Goal: Task Accomplishment & Management: Manage account settings

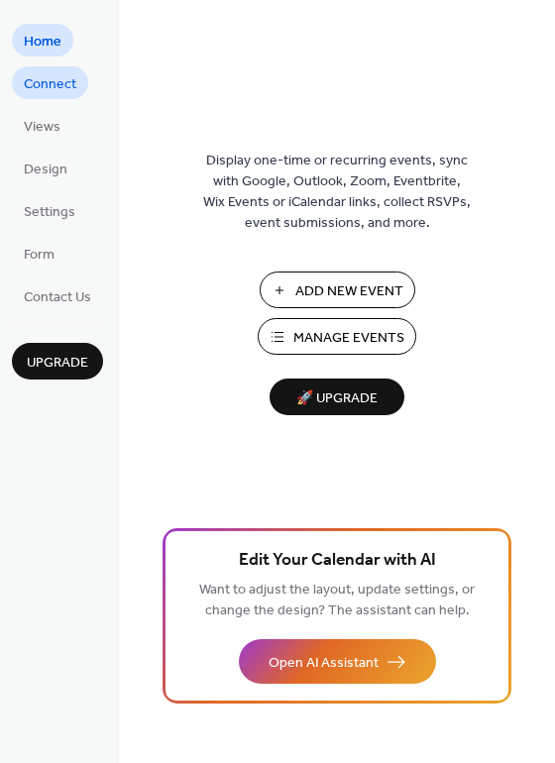
click at [51, 78] on span "Connect" at bounding box center [50, 84] width 53 height 21
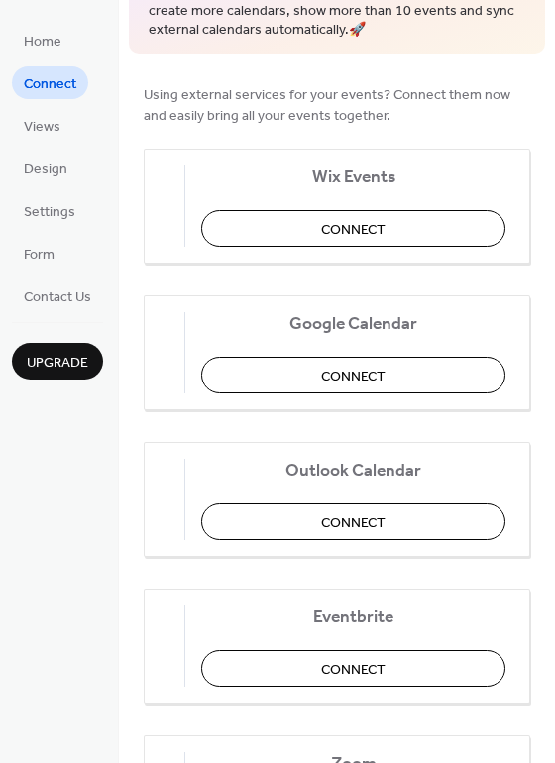
scroll to position [198, 0]
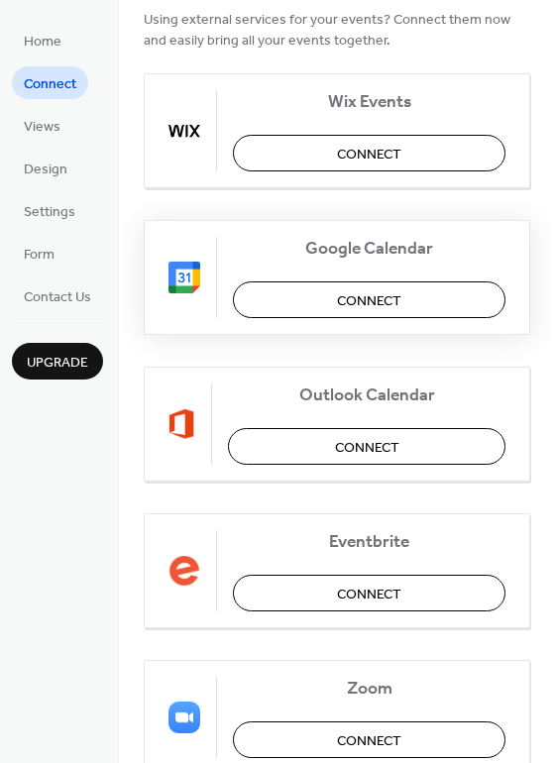
click at [397, 302] on span "Connect" at bounding box center [369, 300] width 64 height 21
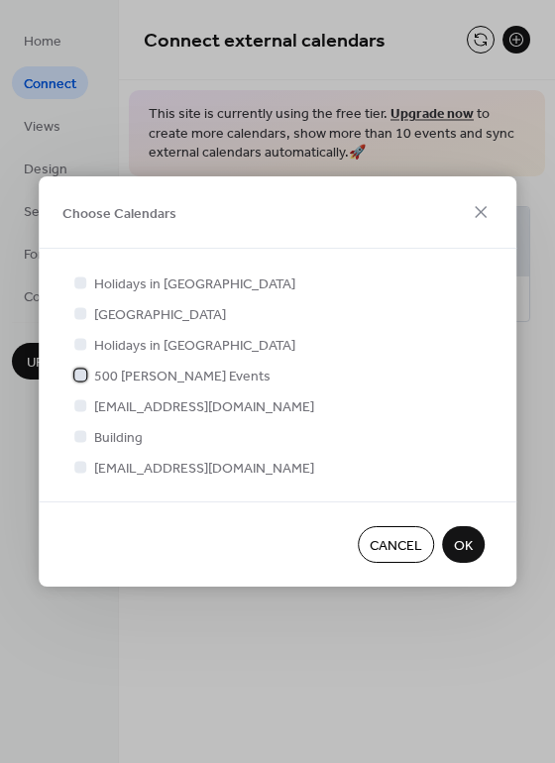
click at [85, 376] on div at bounding box center [80, 375] width 12 height 12
click at [465, 540] on span "OK" at bounding box center [463, 546] width 19 height 21
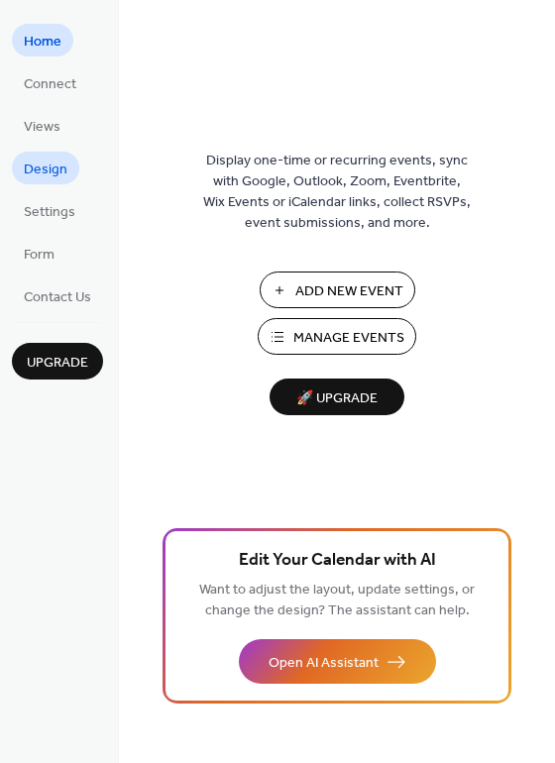
click at [37, 167] on span "Design" at bounding box center [46, 170] width 44 height 21
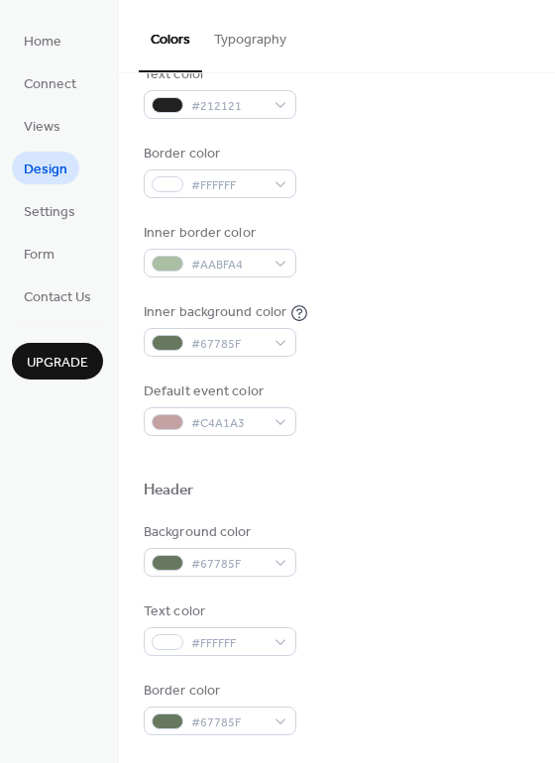
scroll to position [297, 0]
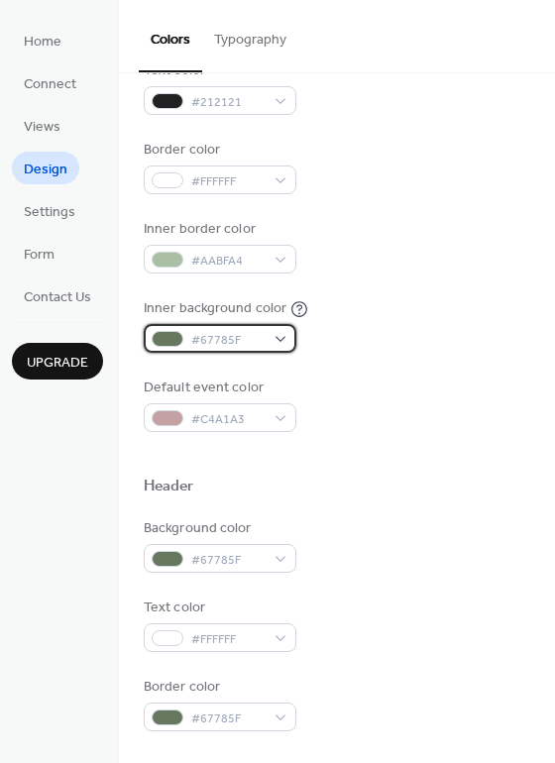
click at [274, 336] on div "#67785F" at bounding box center [220, 338] width 153 height 29
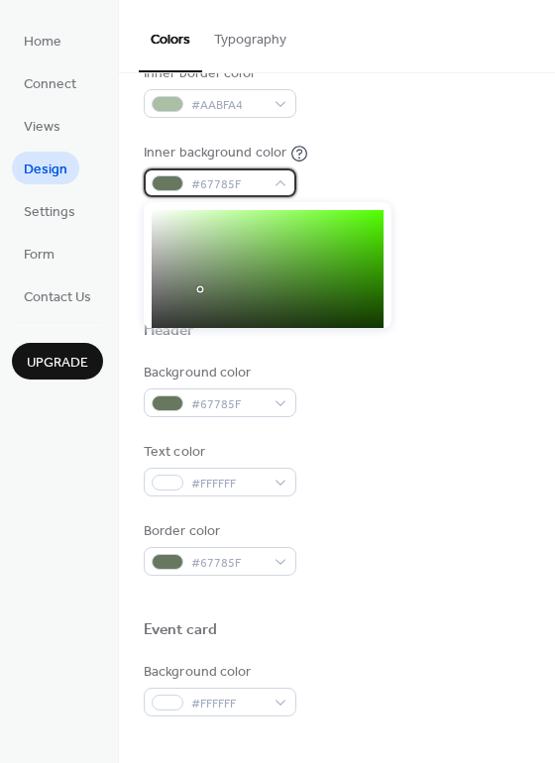
scroll to position [451, 0]
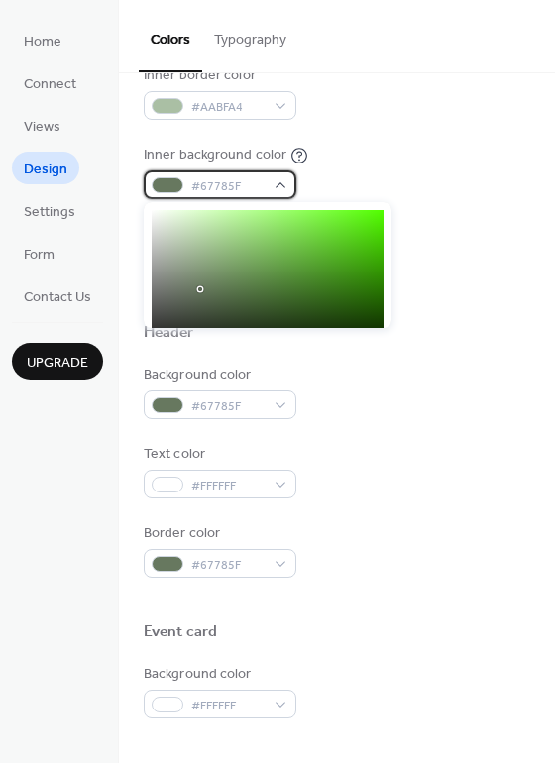
click at [225, 186] on span "#67785F" at bounding box center [227, 186] width 73 height 21
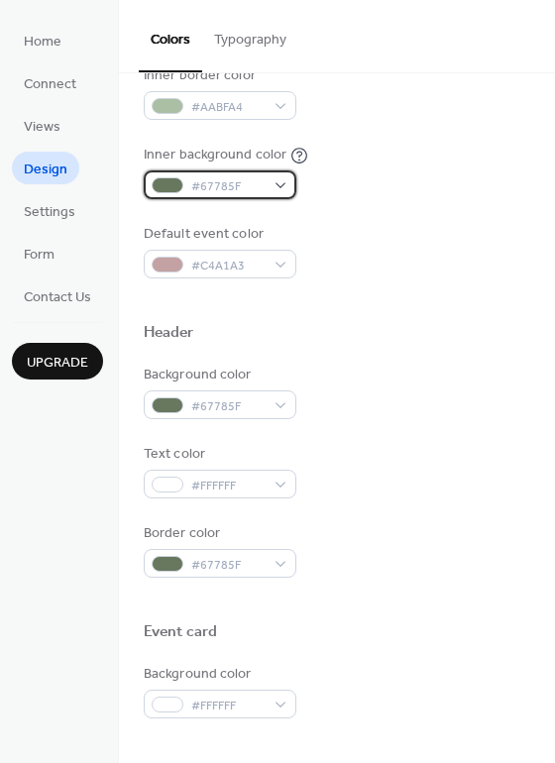
click at [245, 181] on span "#67785F" at bounding box center [227, 186] width 73 height 21
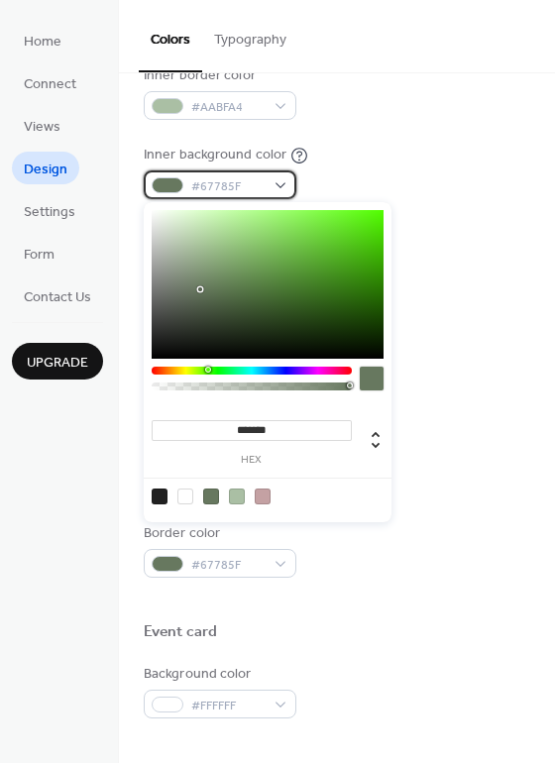
click at [204, 182] on span "#67785F" at bounding box center [227, 186] width 73 height 21
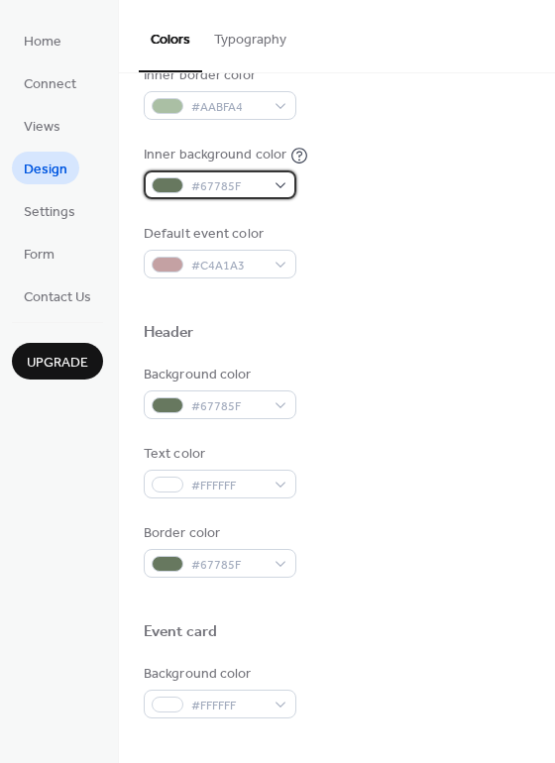
click at [208, 188] on span "#67785F" at bounding box center [227, 186] width 73 height 21
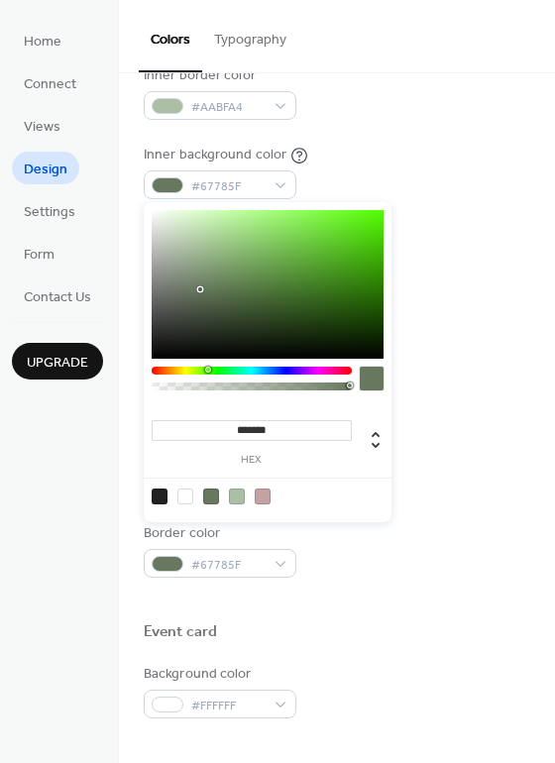
drag, startPoint x: 238, startPoint y: 423, endPoint x: 295, endPoint y: 422, distance: 57.5
click at [295, 422] on input "*******" at bounding box center [252, 430] width 200 height 21
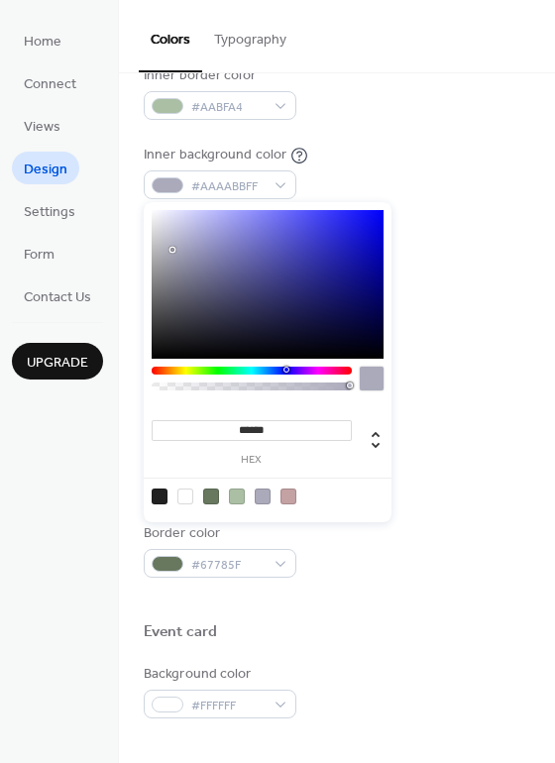
type input "*******"
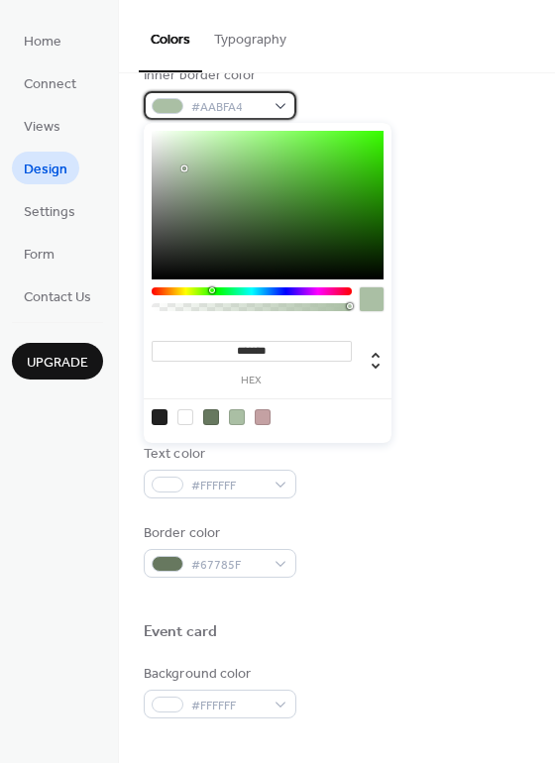
click at [280, 98] on div "#AABFA4" at bounding box center [220, 105] width 153 height 29
drag, startPoint x: 236, startPoint y: 349, endPoint x: 289, endPoint y: 347, distance: 53.6
click at [289, 347] on input "*******" at bounding box center [252, 351] width 200 height 21
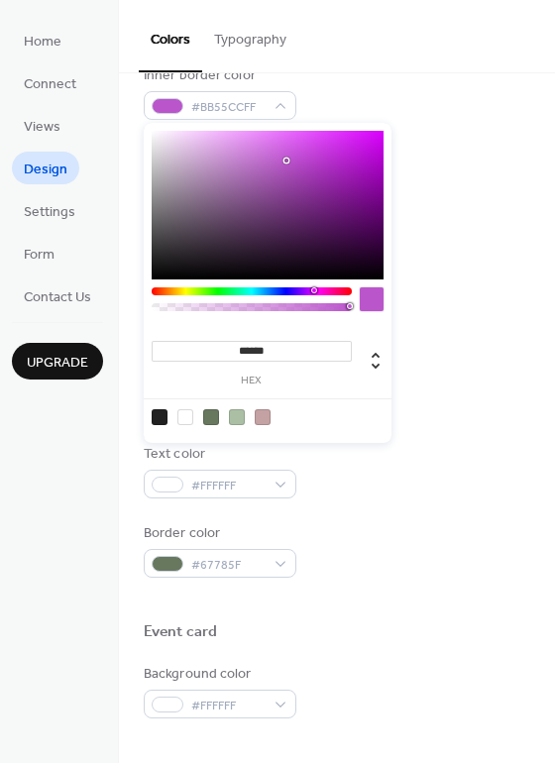
type input "*******"
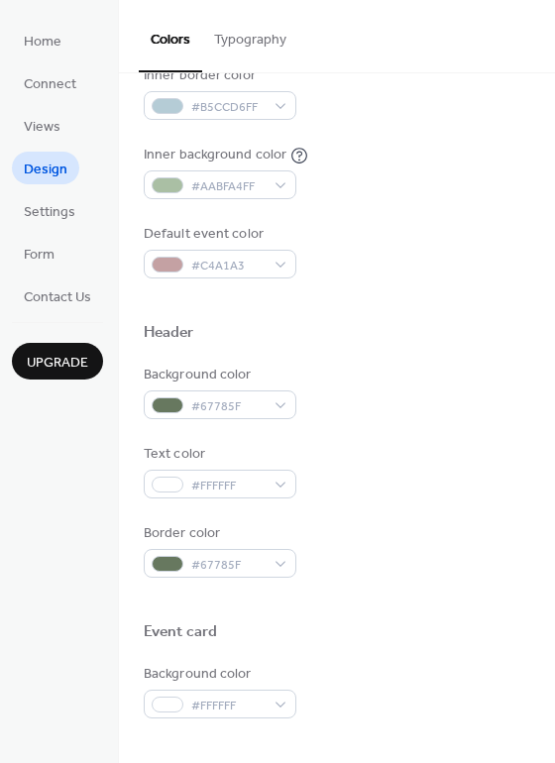
click at [467, 320] on div at bounding box center [337, 301] width 387 height 45
click at [283, 263] on div "#C4A1A3" at bounding box center [220, 264] width 153 height 29
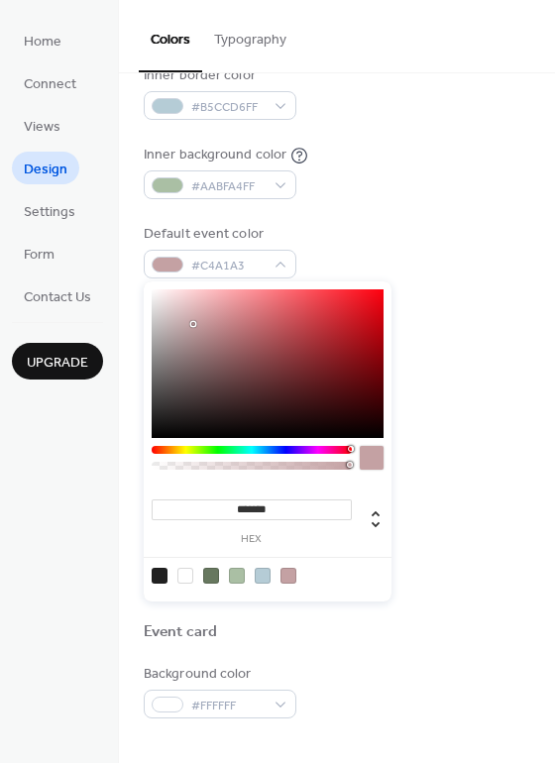
type input "*******"
click at [377, 294] on div at bounding box center [268, 363] width 232 height 149
click at [457, 290] on div at bounding box center [337, 301] width 387 height 45
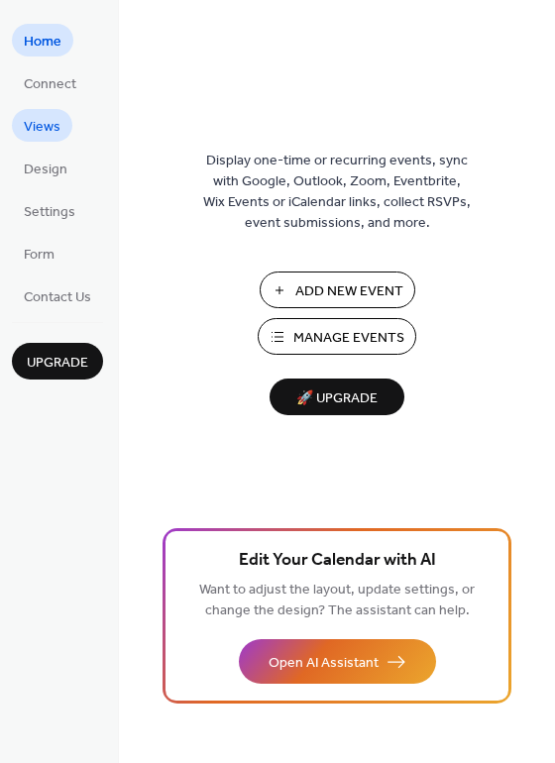
click at [34, 126] on span "Views" at bounding box center [42, 127] width 37 height 21
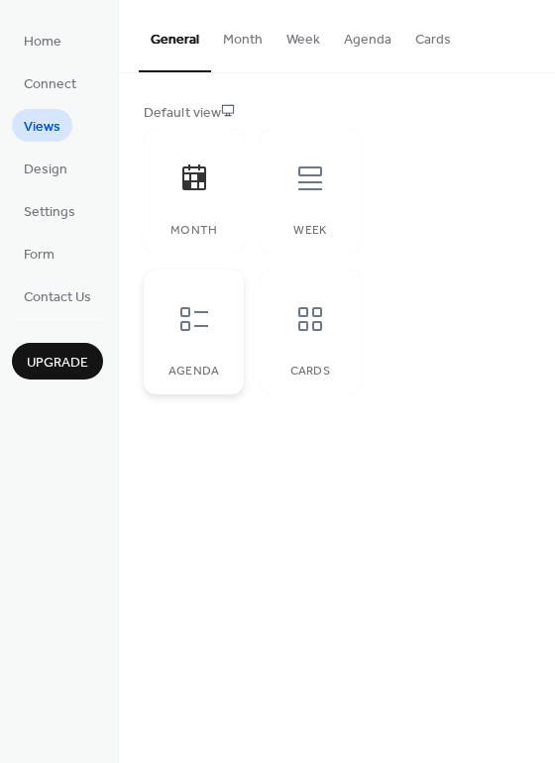
click at [190, 318] on icon at bounding box center [194, 319] width 32 height 32
click at [49, 173] on span "Design" at bounding box center [46, 170] width 44 height 21
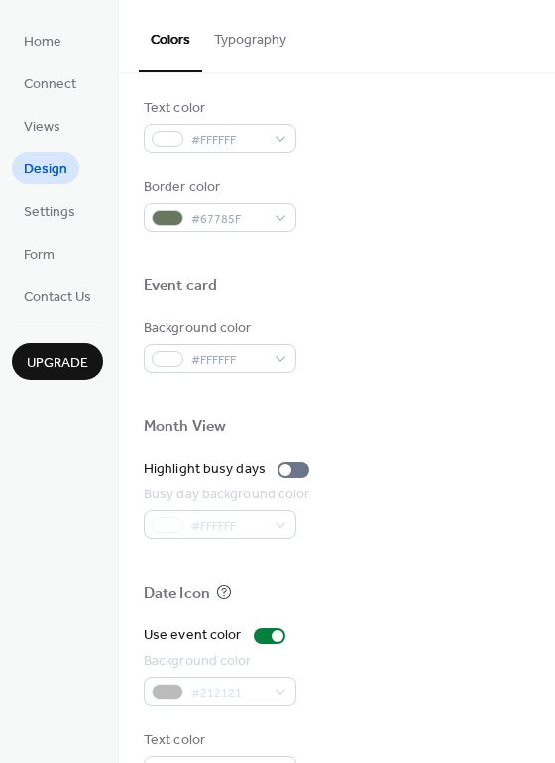
scroll to position [848, 0]
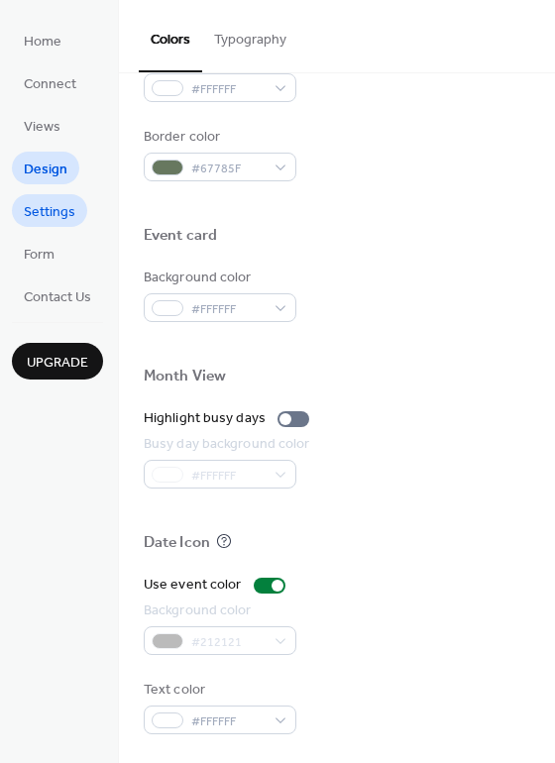
click at [60, 210] on span "Settings" at bounding box center [50, 212] width 52 height 21
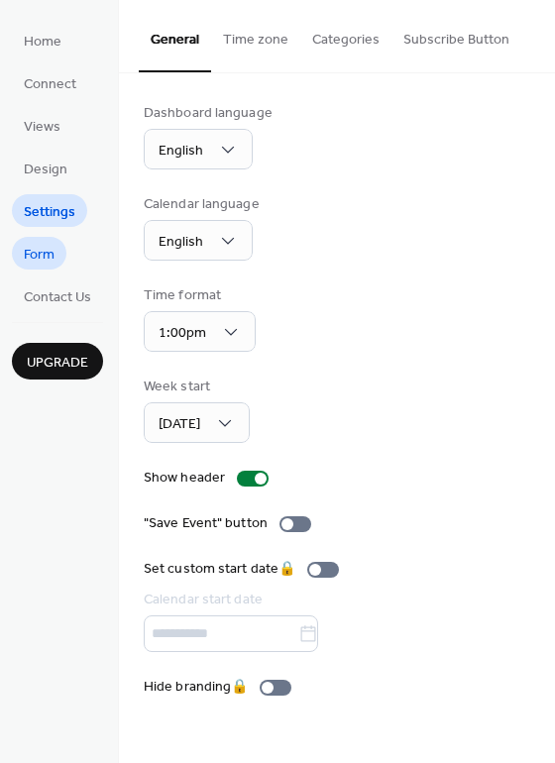
click at [48, 252] on span "Form" at bounding box center [39, 255] width 31 height 21
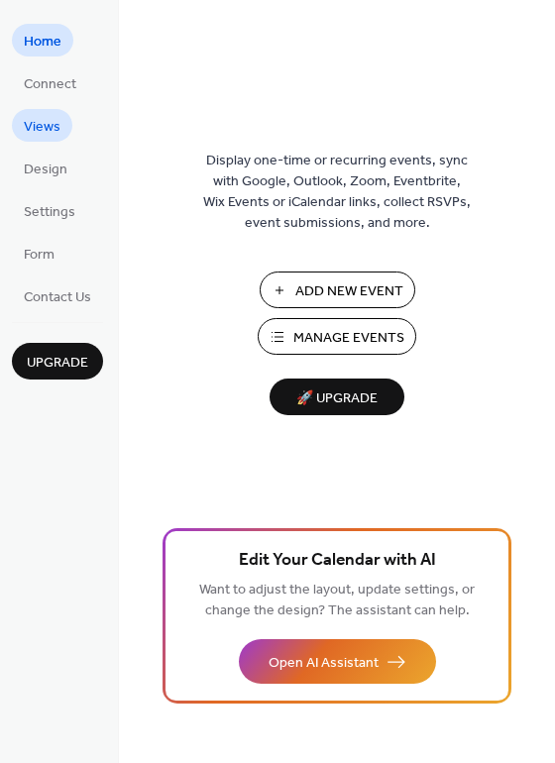
click at [39, 124] on span "Views" at bounding box center [42, 127] width 37 height 21
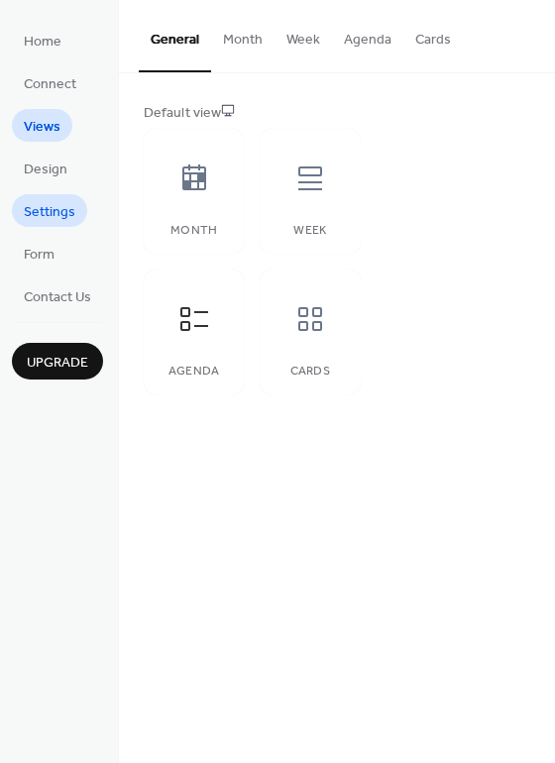
click at [54, 206] on span "Settings" at bounding box center [50, 212] width 52 height 21
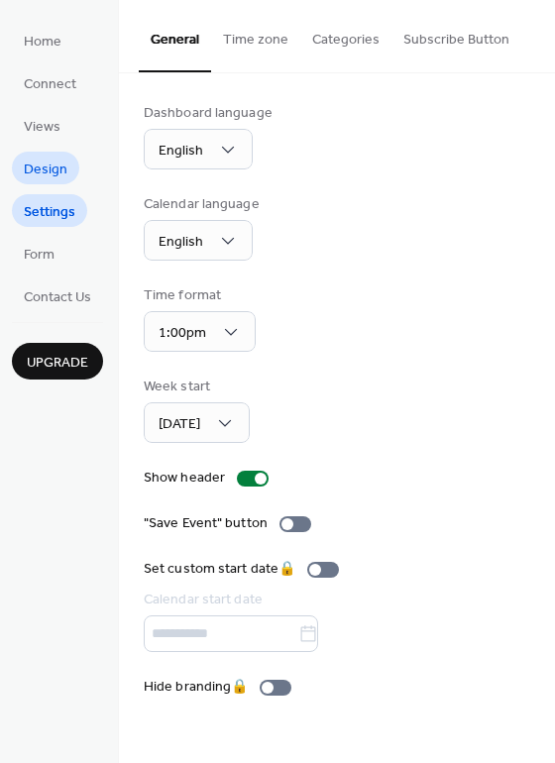
click at [59, 168] on span "Design" at bounding box center [46, 170] width 44 height 21
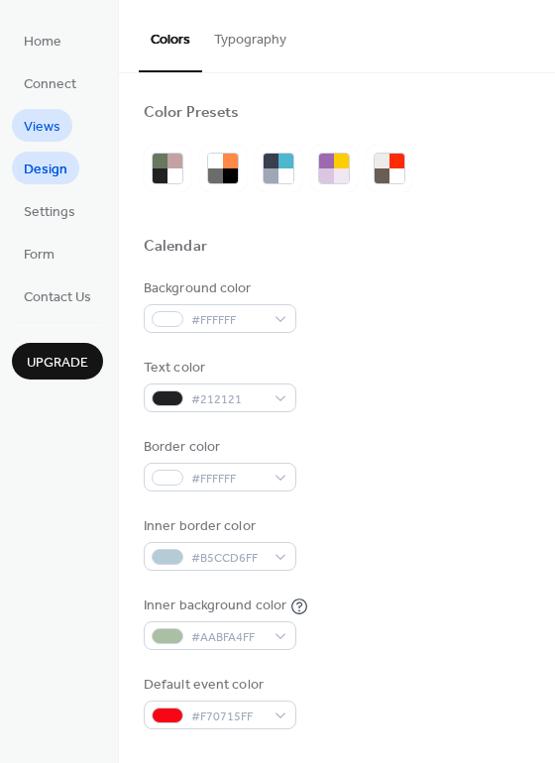
click at [45, 122] on span "Views" at bounding box center [42, 127] width 37 height 21
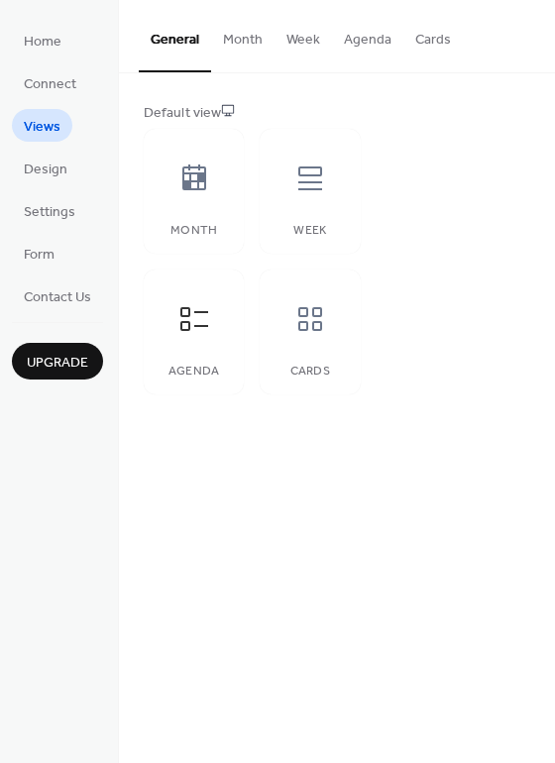
click at [229, 35] on button "Month" at bounding box center [242, 35] width 63 height 70
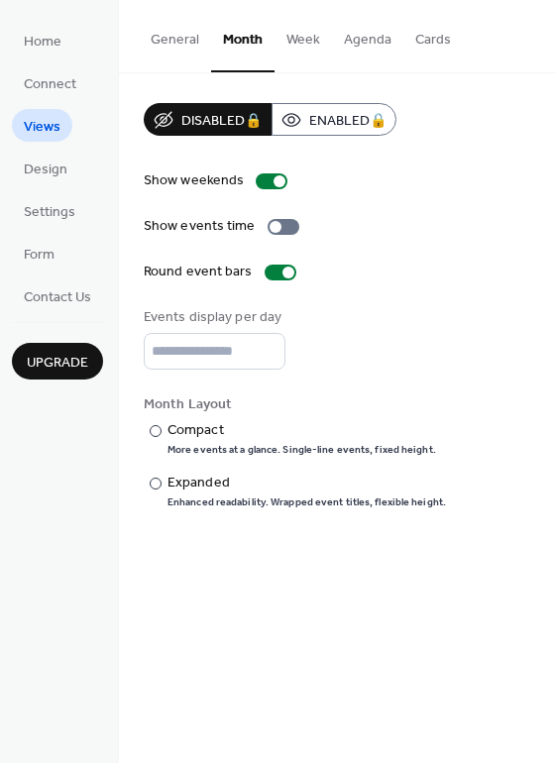
click at [310, 35] on button "Week" at bounding box center [304, 35] width 58 height 70
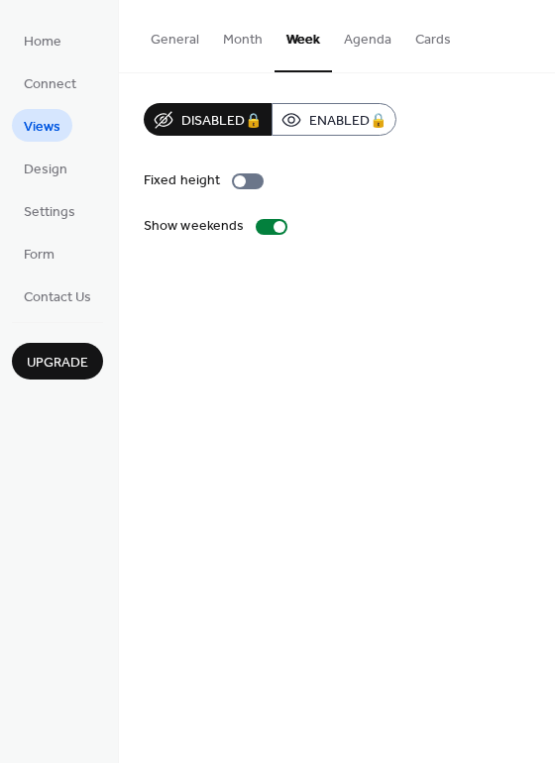
click at [368, 40] on button "Agenda" at bounding box center [367, 35] width 71 height 70
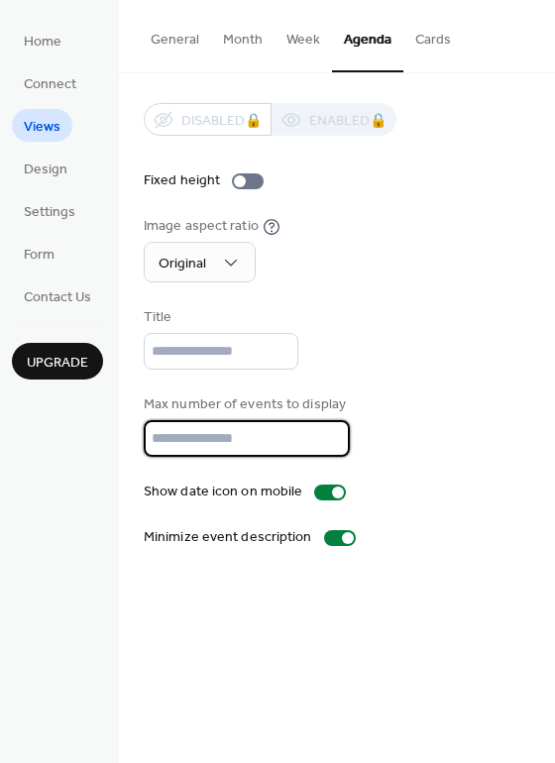
drag, startPoint x: 173, startPoint y: 433, endPoint x: 136, endPoint y: 431, distance: 37.7
click at [136, 431] on div "Disabled 🔒 Enabled 🔒 Fixed height Image aspect ratio Original Title Max number …" at bounding box center [337, 325] width 436 height 505
type input "**"
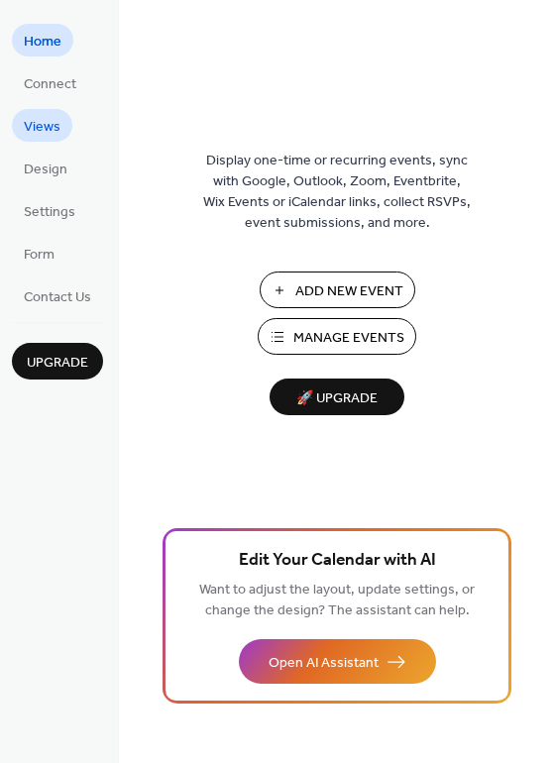
click at [38, 124] on span "Views" at bounding box center [42, 127] width 37 height 21
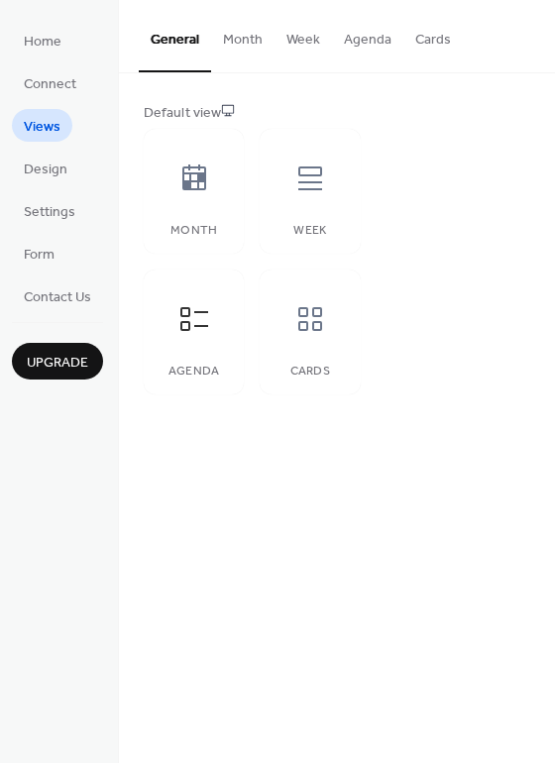
click at [364, 40] on button "Agenda" at bounding box center [367, 35] width 71 height 70
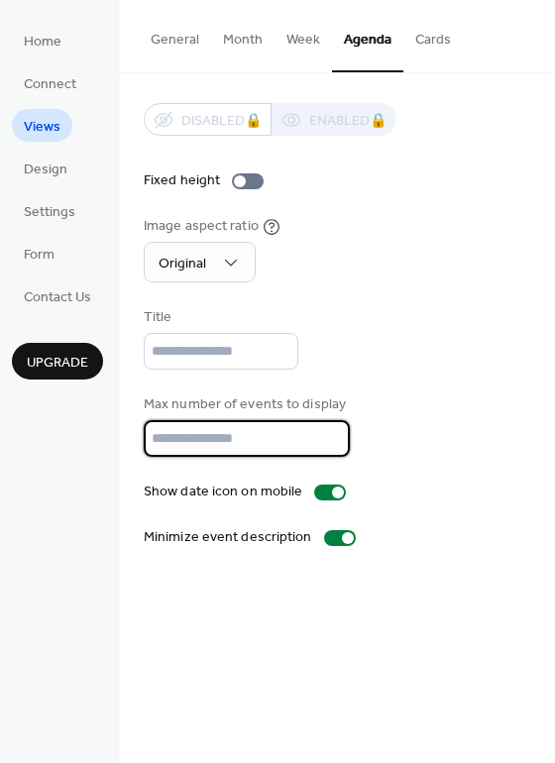
drag, startPoint x: 177, startPoint y: 435, endPoint x: 146, endPoint y: 431, distance: 32.0
click at [147, 432] on input "**" at bounding box center [247, 438] width 206 height 37
type input "*"
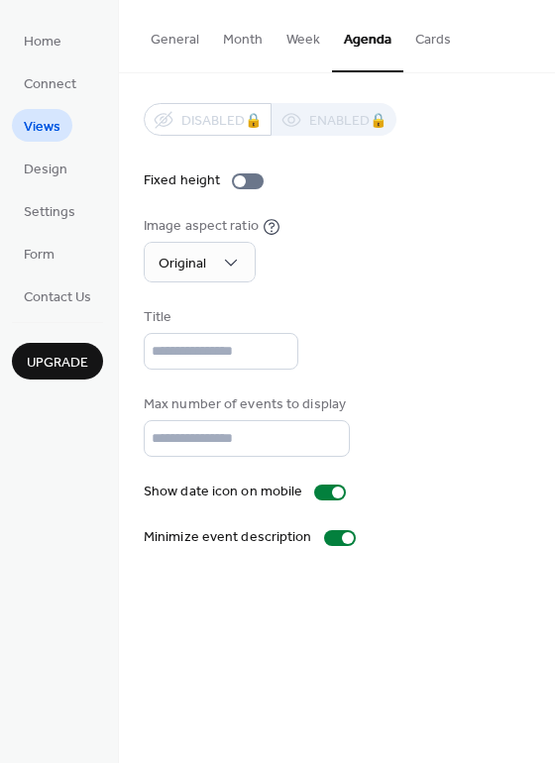
click at [430, 490] on div "Show date icon on mobile" at bounding box center [337, 492] width 387 height 21
click at [434, 390] on div "Disabled 🔒 Enabled 🔒 Fixed height Image aspect ratio Original Title Max number …" at bounding box center [337, 325] width 387 height 445
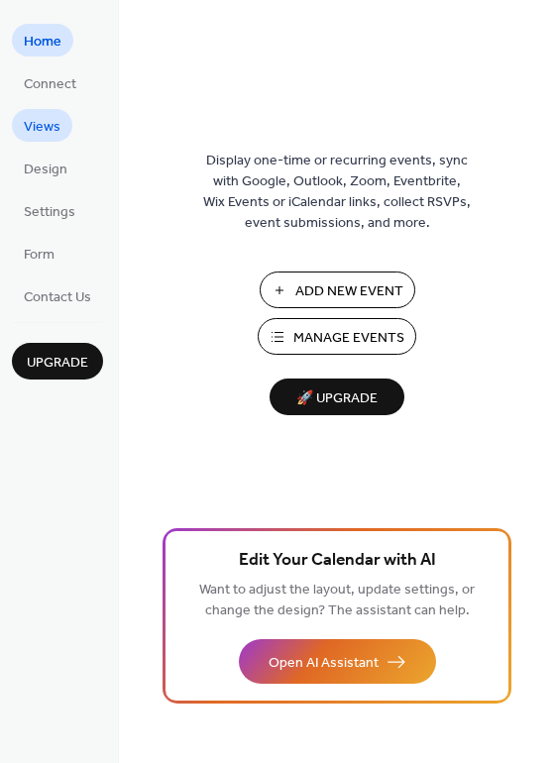
click at [26, 128] on span "Views" at bounding box center [42, 127] width 37 height 21
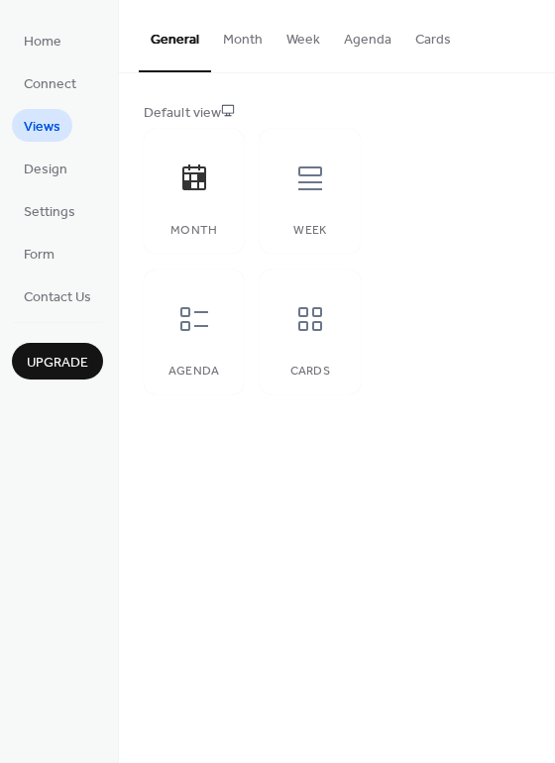
click at [377, 39] on button "Agenda" at bounding box center [367, 35] width 71 height 70
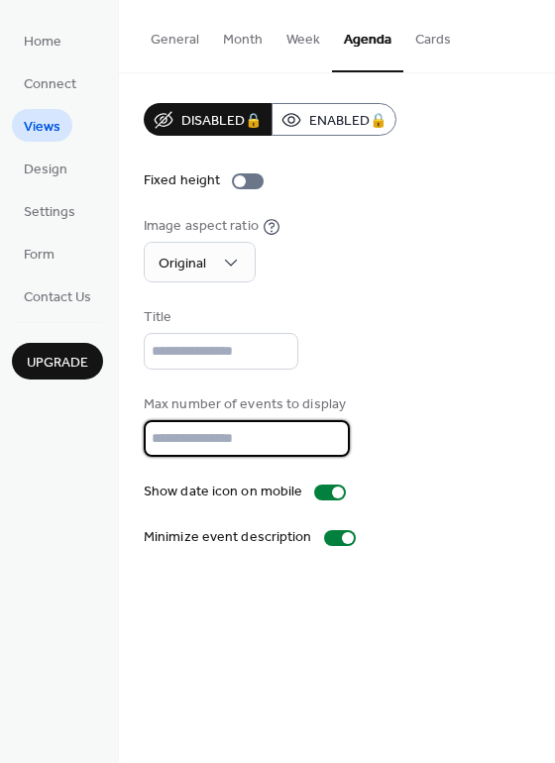
click at [127, 439] on div "Disabled 🔒 Enabled 🔒 Fixed height Image aspect ratio Original Title Max number …" at bounding box center [337, 325] width 436 height 505
type input "*"
click at [384, 238] on div "Image aspect ratio Original" at bounding box center [337, 249] width 387 height 66
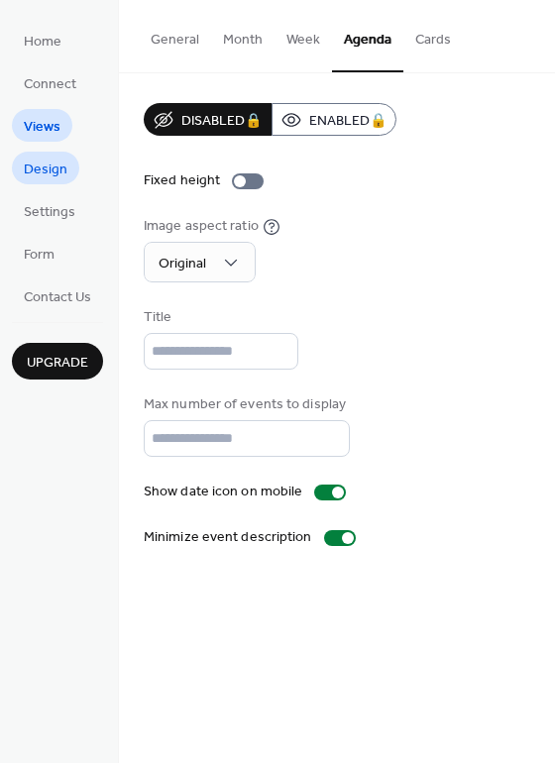
click at [48, 162] on span "Design" at bounding box center [46, 170] width 44 height 21
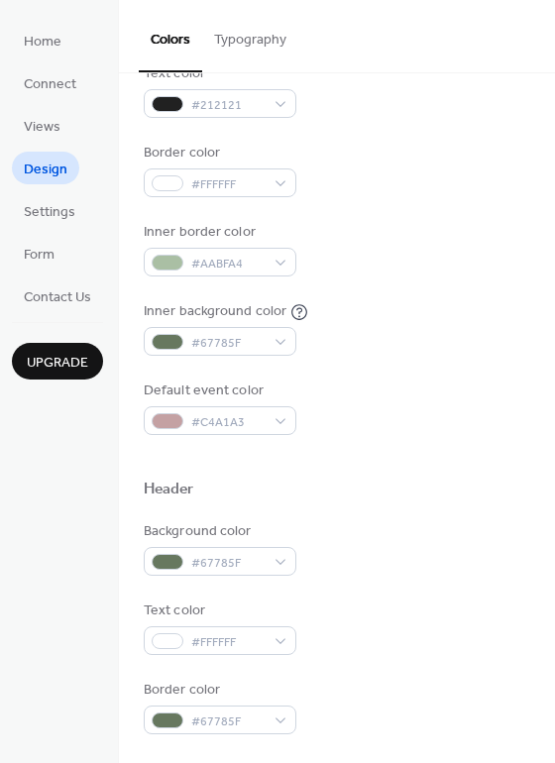
scroll to position [297, 0]
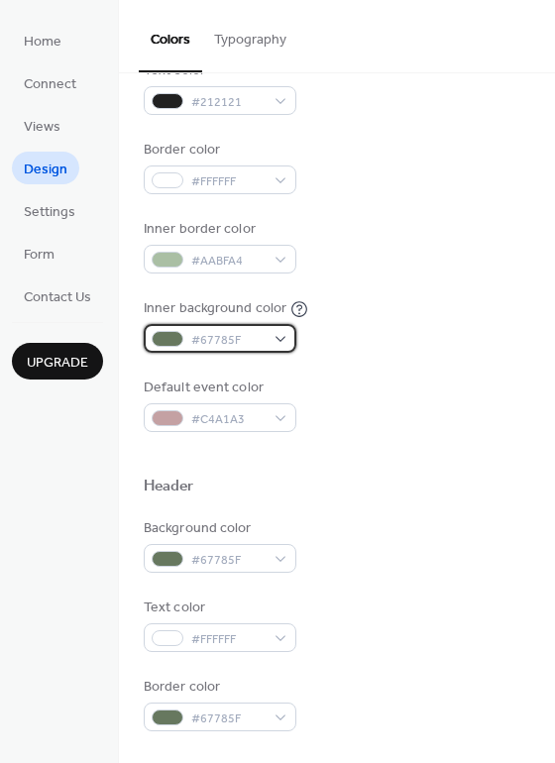
click at [282, 336] on div "#67785F" at bounding box center [220, 338] width 153 height 29
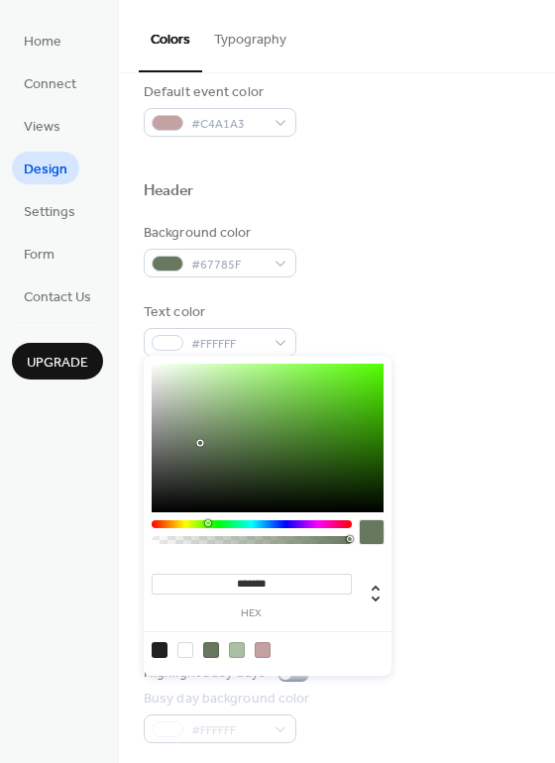
scroll to position [595, 0]
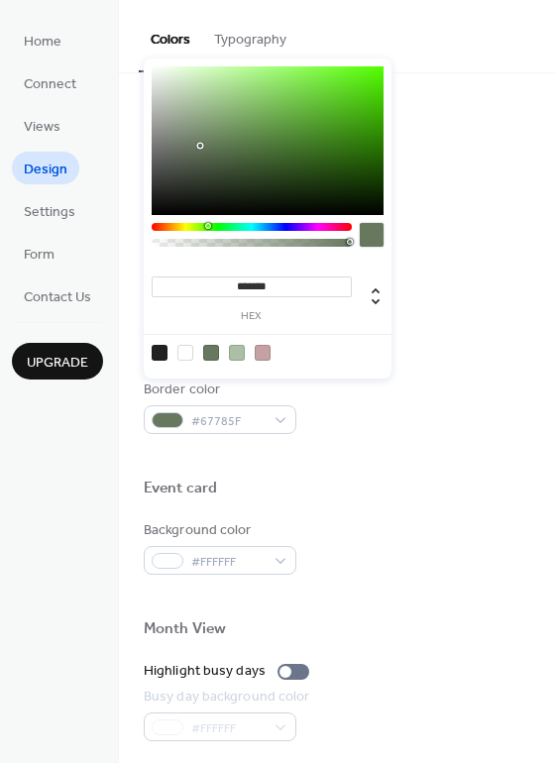
drag, startPoint x: 279, startPoint y: 291, endPoint x: 237, endPoint y: 288, distance: 41.8
click at [237, 288] on input "*******" at bounding box center [252, 287] width 200 height 21
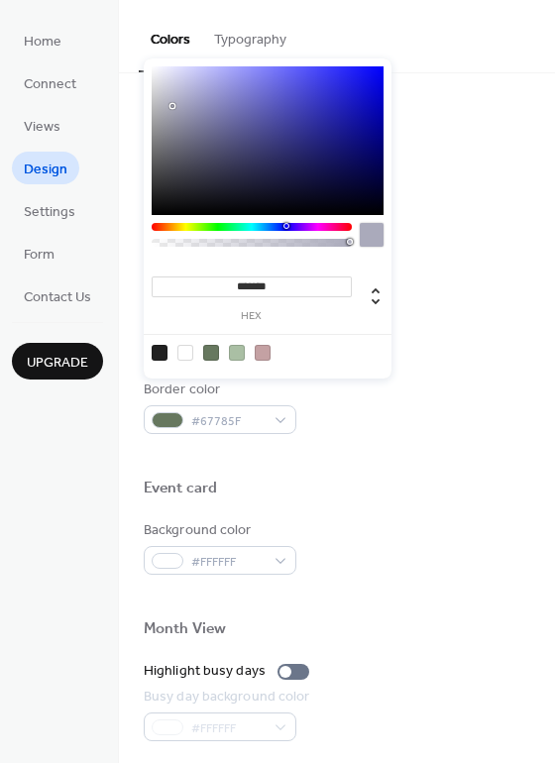
click at [258, 286] on input "*******" at bounding box center [252, 287] width 200 height 21
type input "*******"
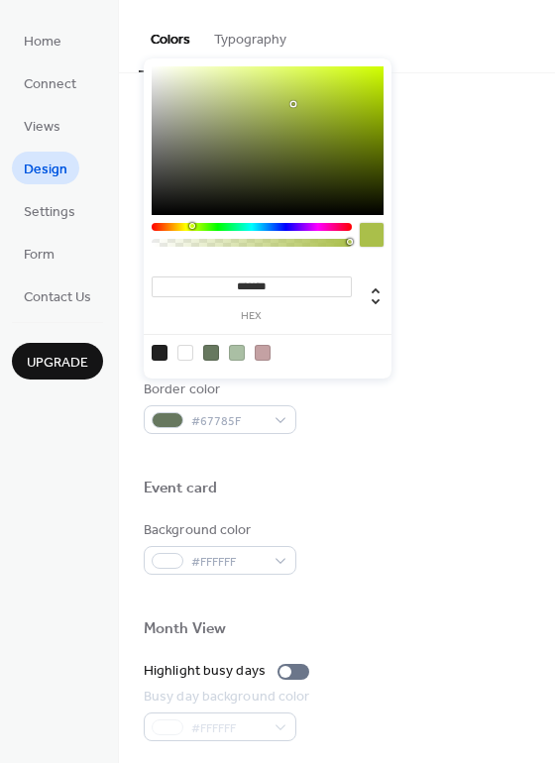
click at [435, 376] on div "Background color #67785F Text color #FFFFFF Border color #67785F" at bounding box center [337, 327] width 387 height 213
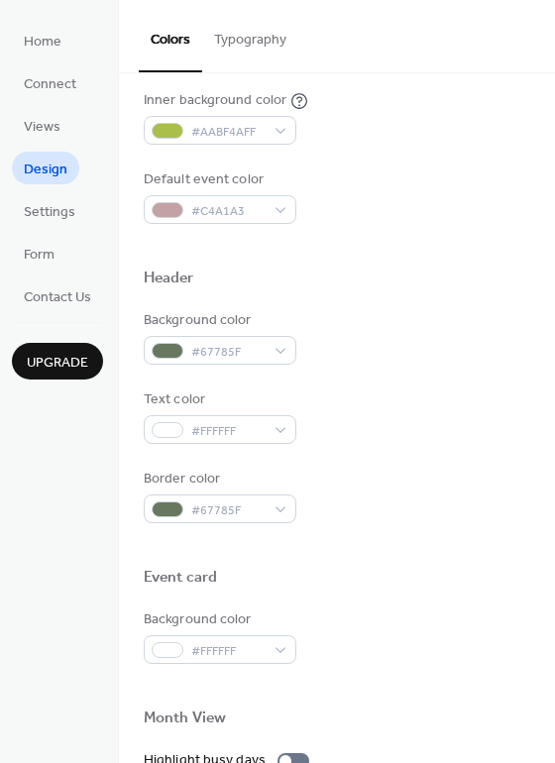
scroll to position [496, 0]
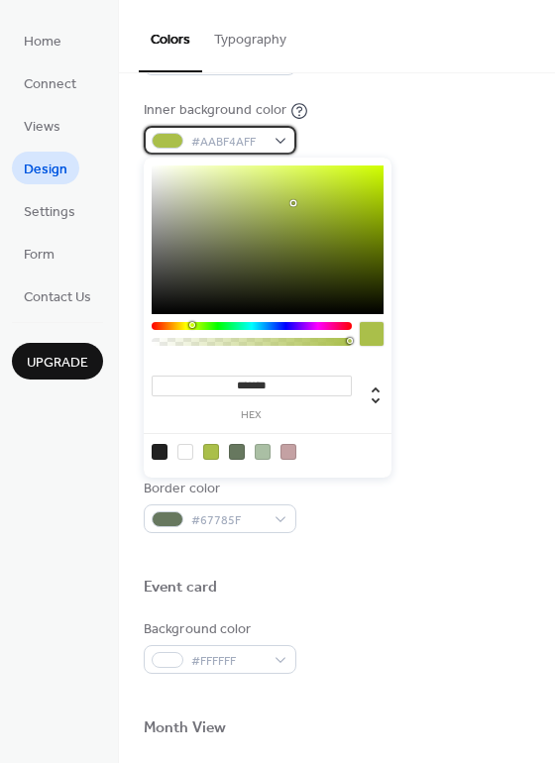
drag, startPoint x: 253, startPoint y: 138, endPoint x: 279, endPoint y: 140, distance: 25.9
click at [254, 138] on span "#AABF4AFF" at bounding box center [227, 142] width 73 height 21
drag, startPoint x: 304, startPoint y: 382, endPoint x: 236, endPoint y: 381, distance: 68.4
click at [236, 381] on input "*******" at bounding box center [252, 386] width 200 height 21
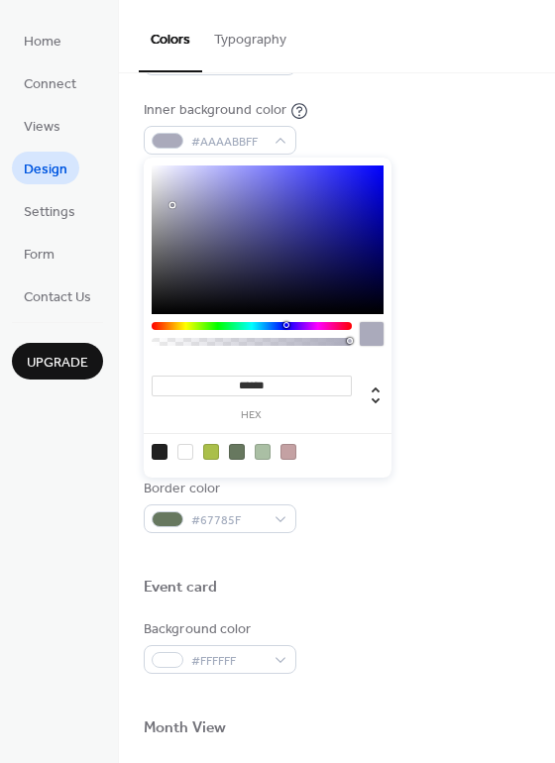
type input "*******"
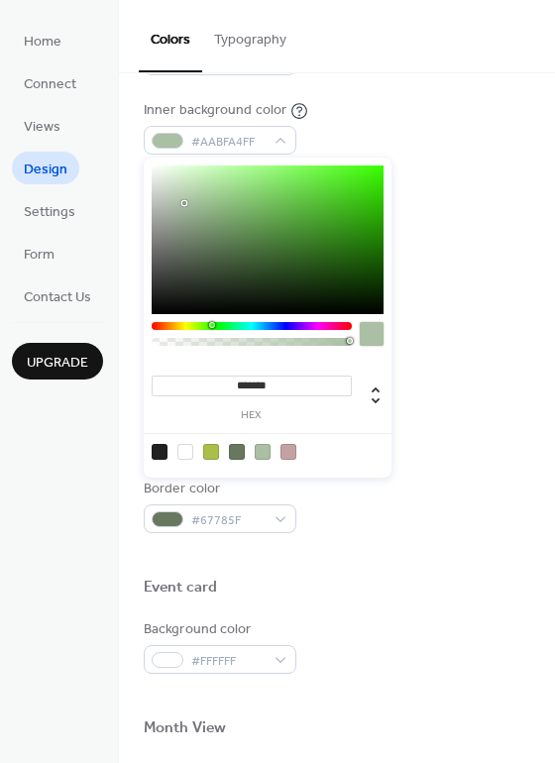
click at [447, 387] on div "Background color #67785F Text color #FFFFFF Border color #67785F" at bounding box center [337, 426] width 387 height 213
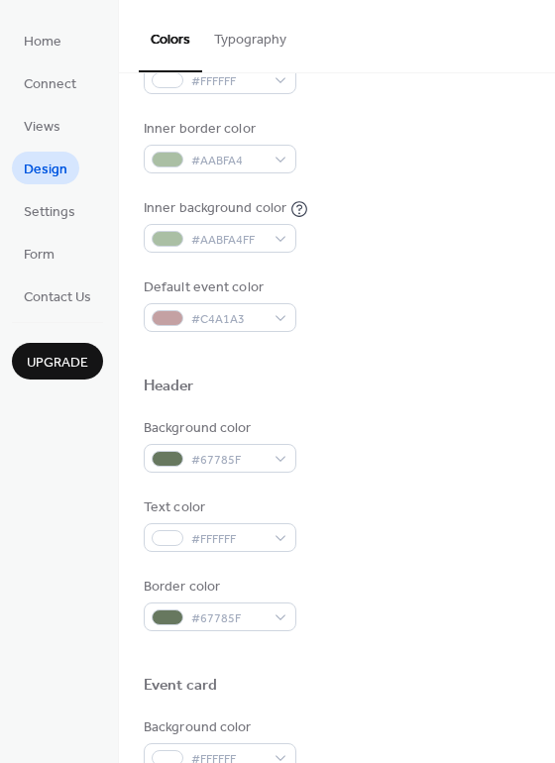
scroll to position [397, 0]
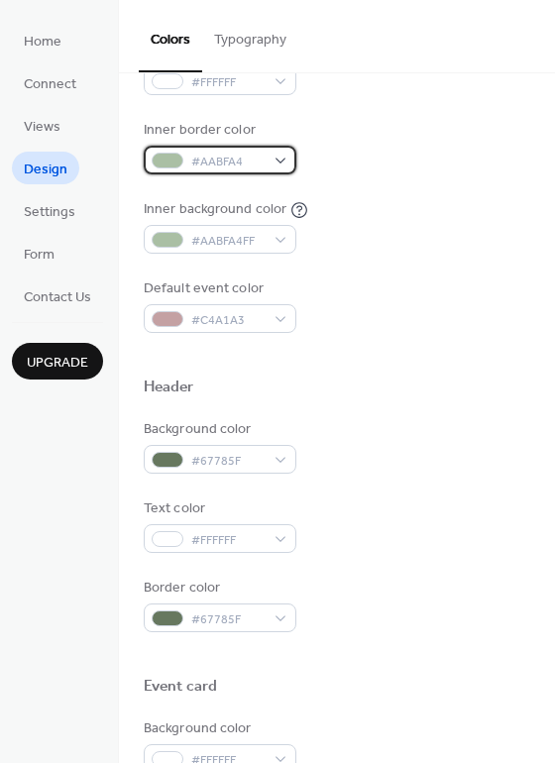
click at [245, 163] on span "#AABFA4" at bounding box center [227, 162] width 73 height 21
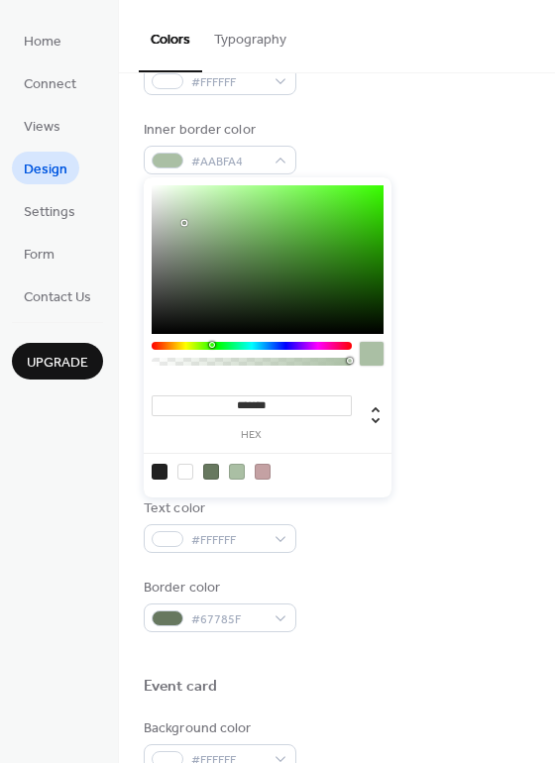
drag, startPoint x: 236, startPoint y: 403, endPoint x: 322, endPoint y: 403, distance: 86.3
click at [322, 403] on input "*******" at bounding box center [252, 406] width 200 height 21
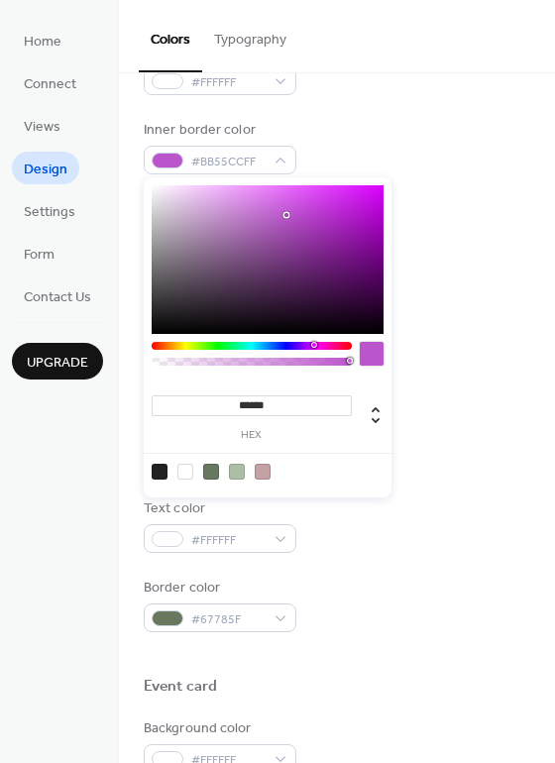
type input "*******"
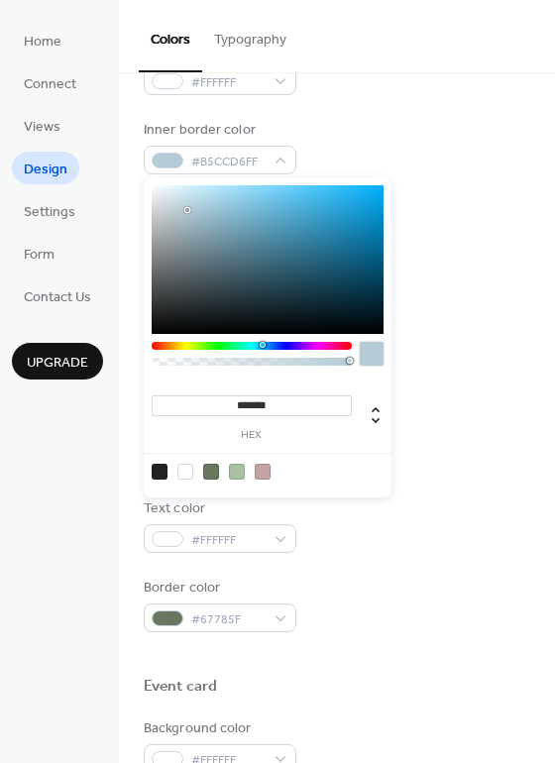
click at [479, 413] on div at bounding box center [337, 412] width 387 height 16
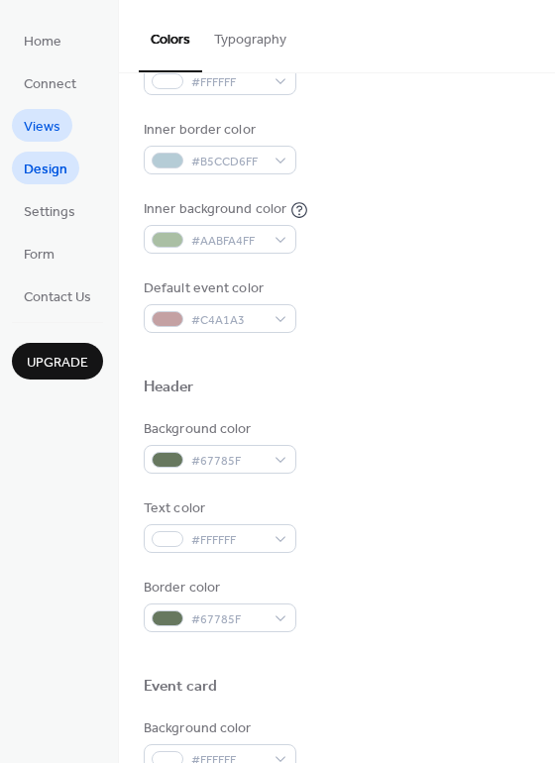
click at [37, 124] on span "Views" at bounding box center [42, 127] width 37 height 21
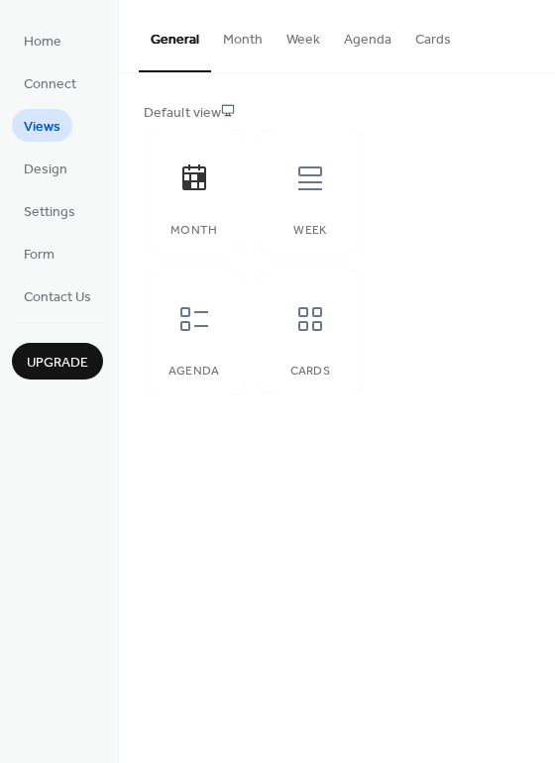
click at [360, 45] on button "Agenda" at bounding box center [367, 35] width 71 height 70
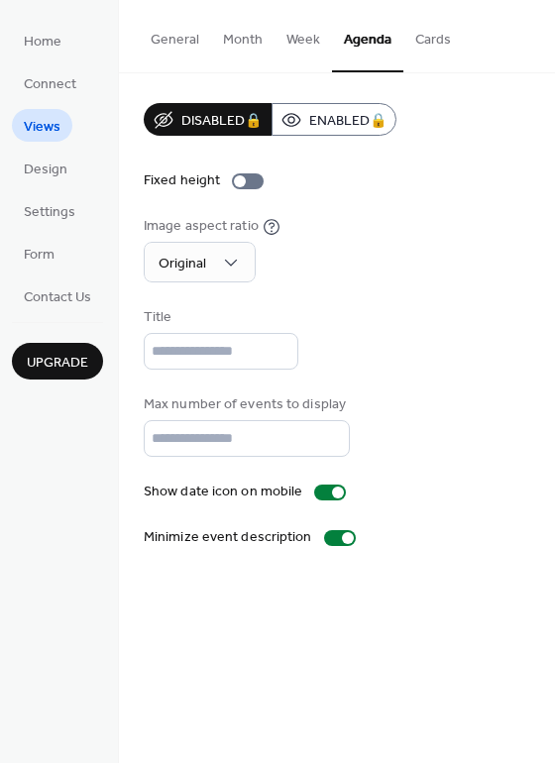
click at [171, 37] on button "General" at bounding box center [175, 35] width 72 height 70
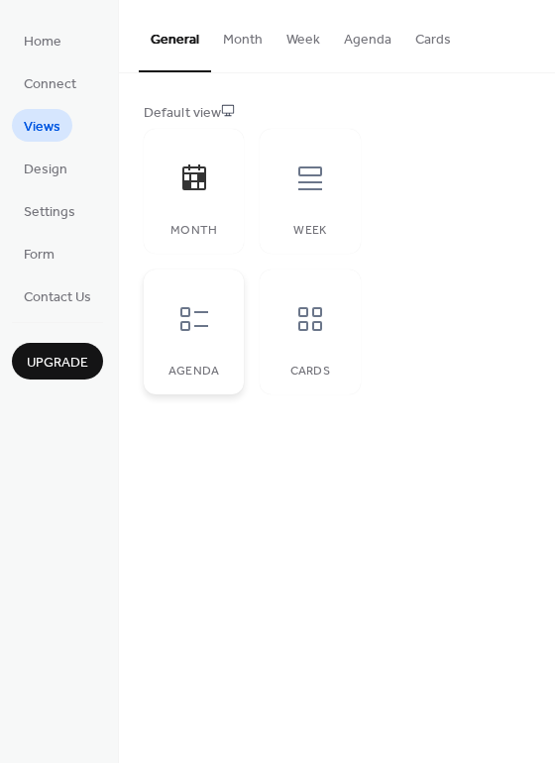
click at [188, 338] on div at bounding box center [194, 318] width 59 height 59
click at [368, 39] on button "Agenda" at bounding box center [367, 35] width 71 height 70
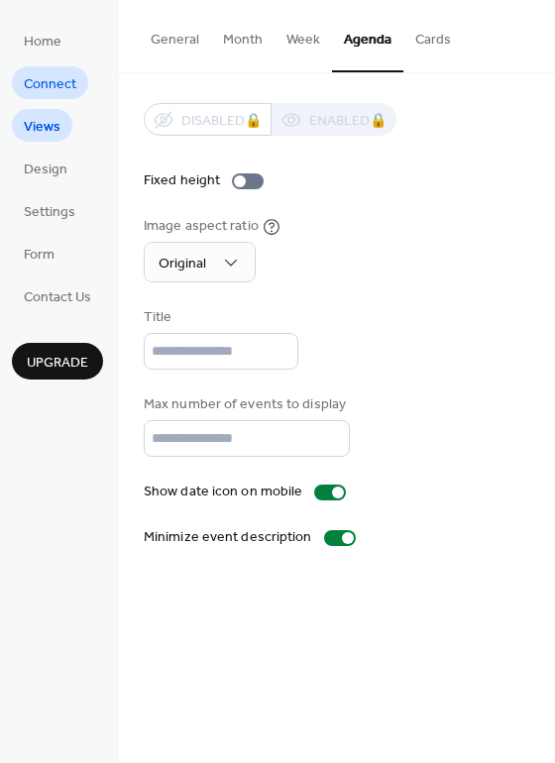
click at [55, 82] on span "Connect" at bounding box center [50, 84] width 53 height 21
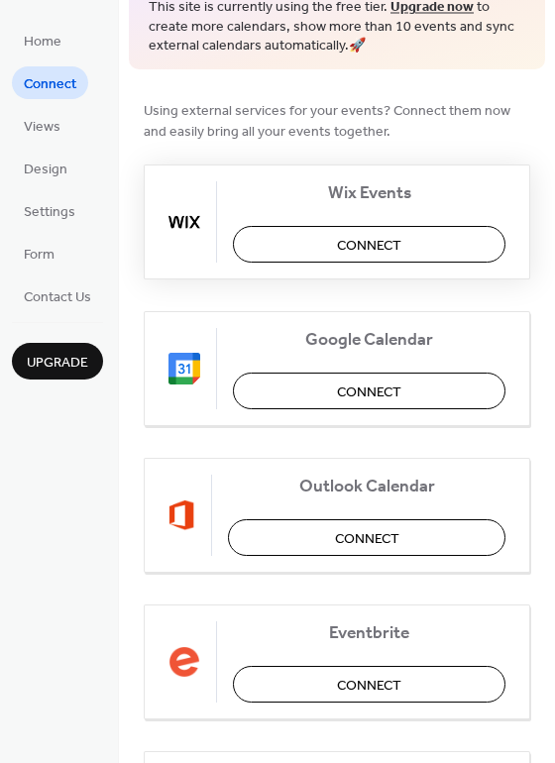
scroll to position [198, 0]
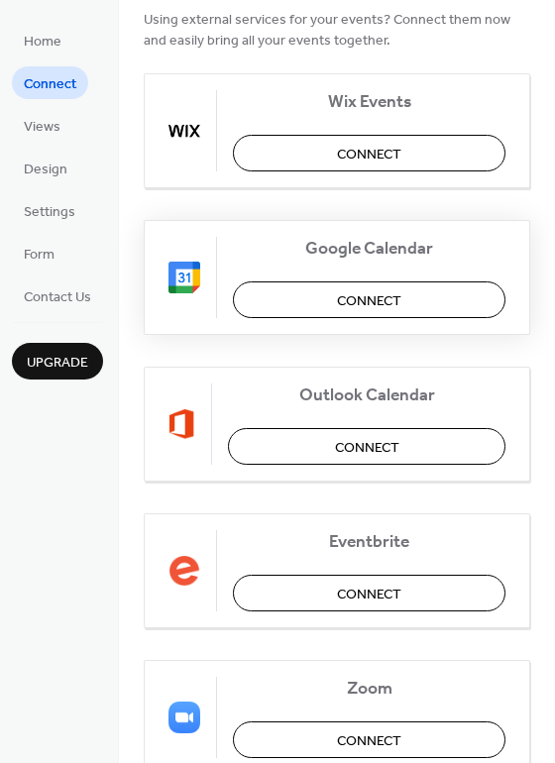
click at [378, 303] on span "Connect" at bounding box center [369, 300] width 64 height 21
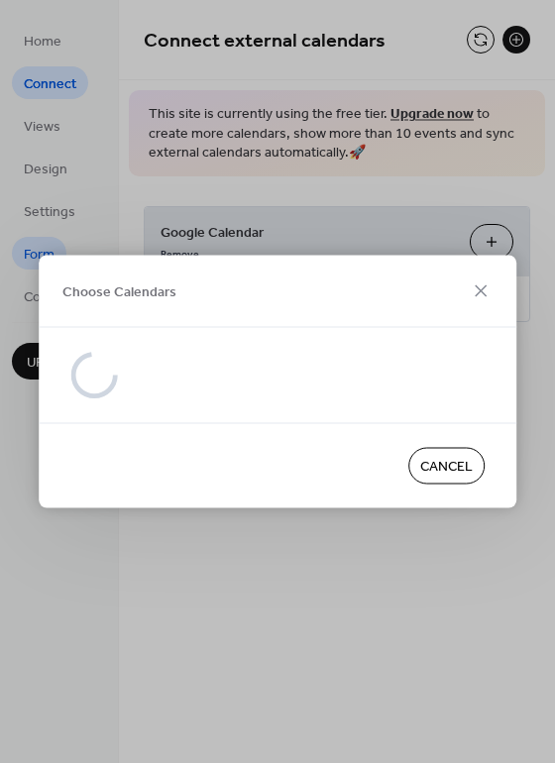
scroll to position [0, 0]
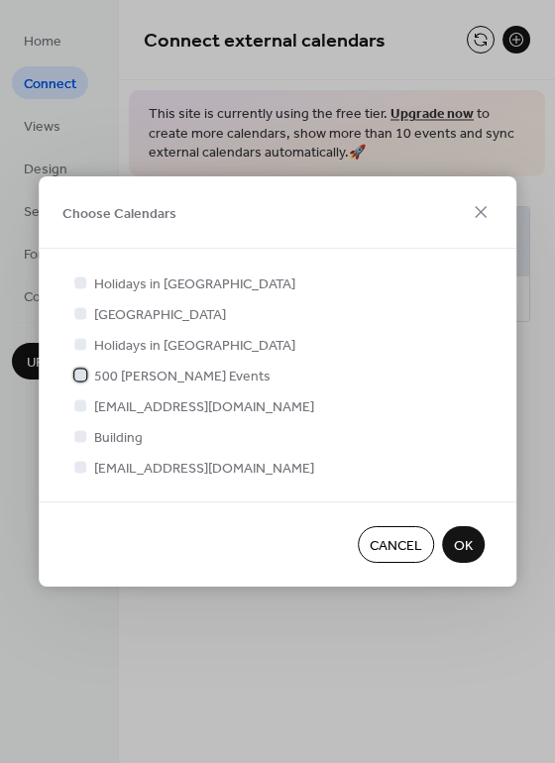
click at [82, 376] on div at bounding box center [80, 375] width 12 height 12
click at [468, 543] on span "OK" at bounding box center [463, 546] width 19 height 21
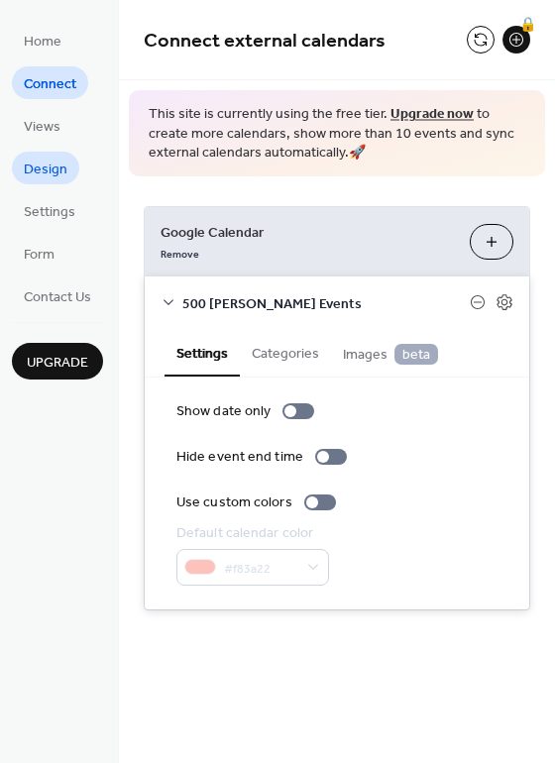
click at [48, 170] on span "Design" at bounding box center [46, 170] width 44 height 21
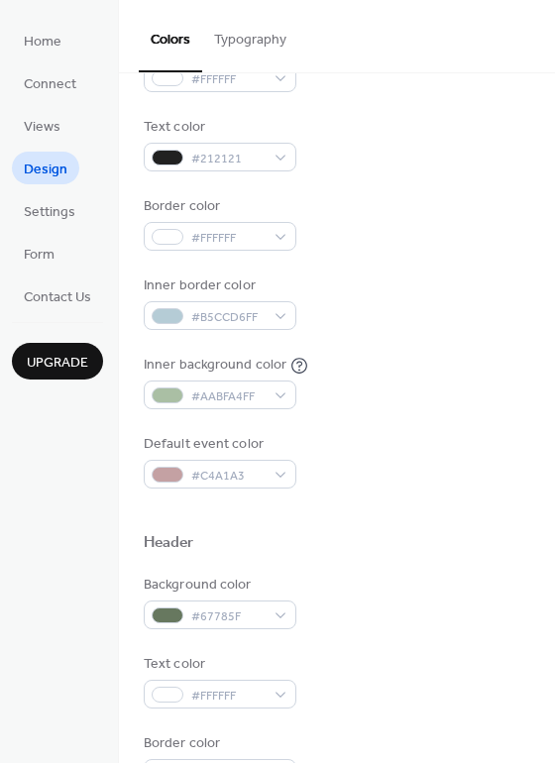
scroll to position [297, 0]
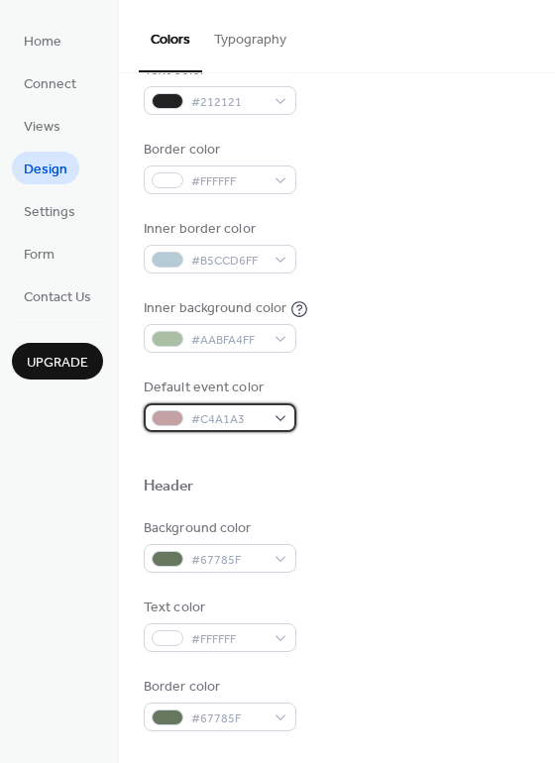
click at [282, 419] on div "#C4A1A3" at bounding box center [220, 418] width 153 height 29
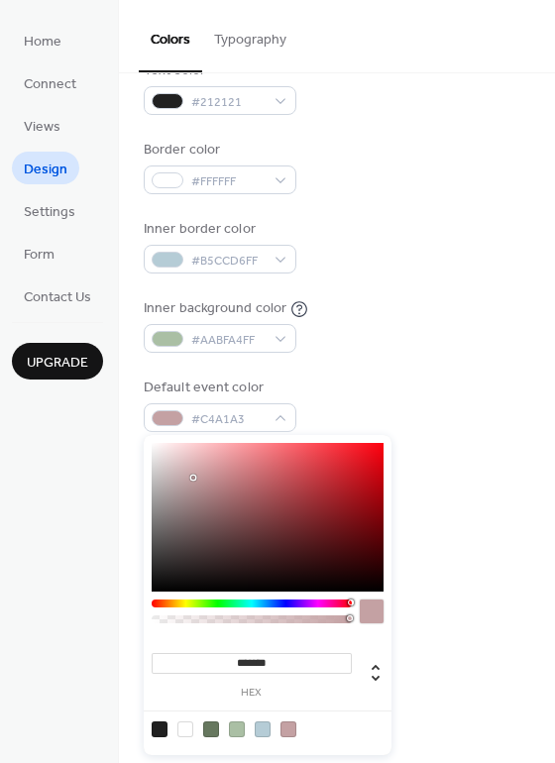
type input "*******"
click at [381, 444] on div at bounding box center [268, 517] width 232 height 149
click at [412, 274] on div "Background color #FFFFFF Text color #212121 Border color #FFFFFF Inner border c…" at bounding box center [337, 206] width 387 height 451
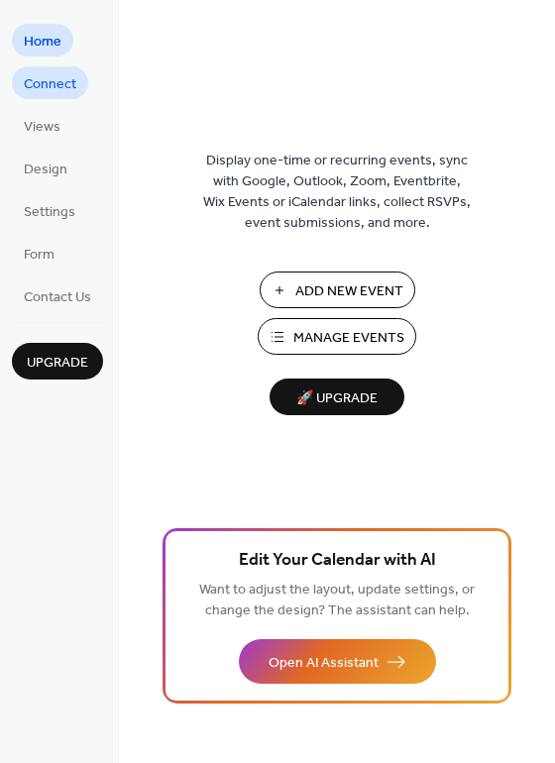
click at [41, 82] on span "Connect" at bounding box center [50, 84] width 53 height 21
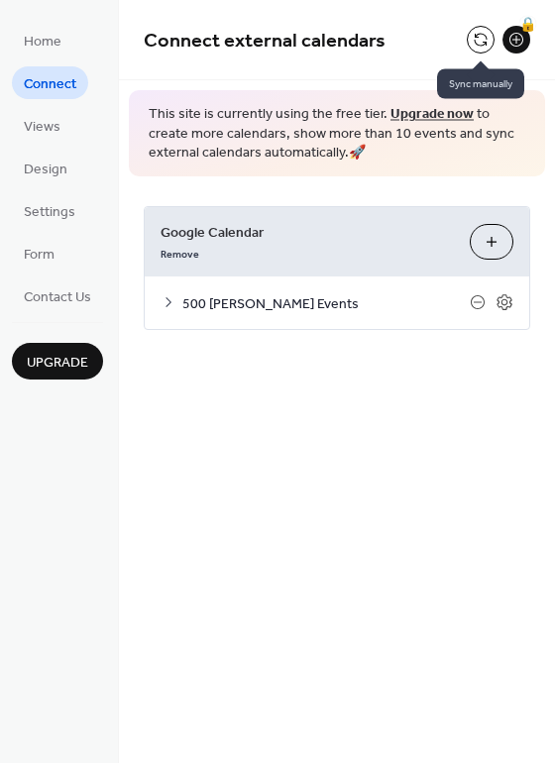
click at [476, 43] on button at bounding box center [481, 40] width 28 height 28
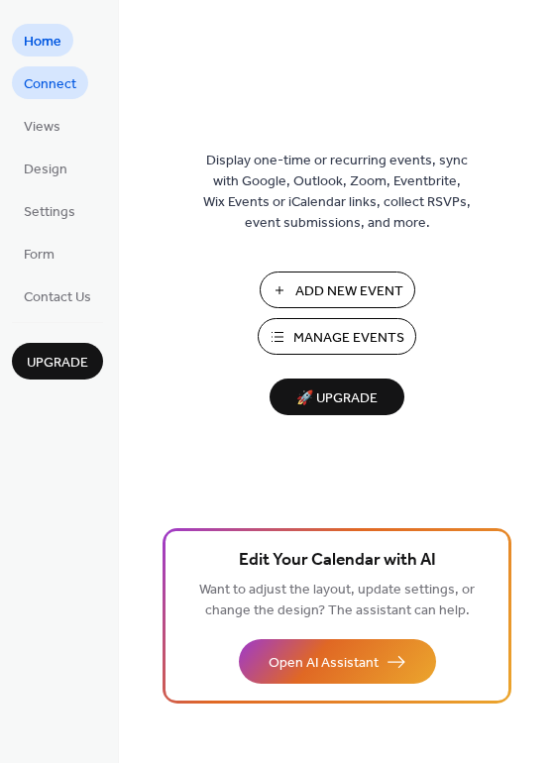
click at [58, 86] on span "Connect" at bounding box center [50, 84] width 53 height 21
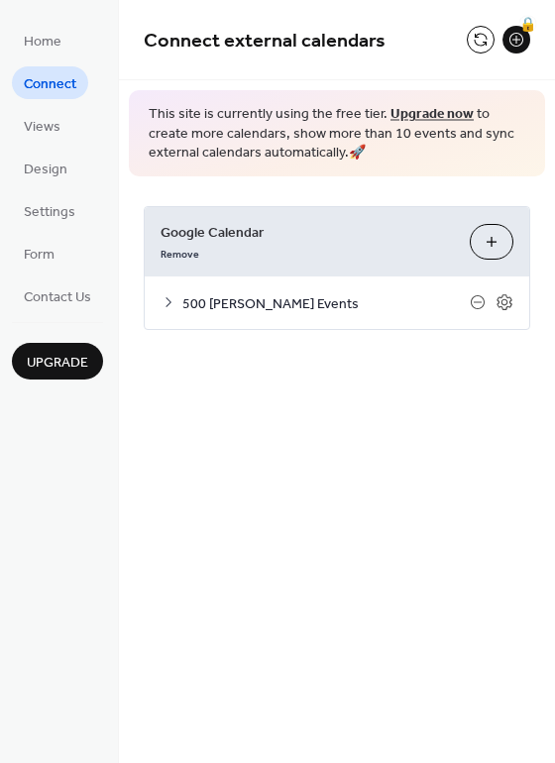
click at [173, 298] on icon at bounding box center [169, 302] width 16 height 16
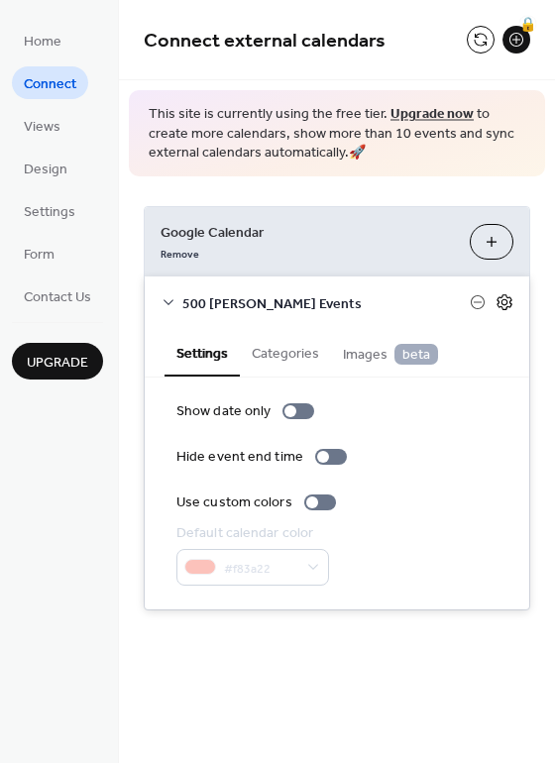
click at [503, 300] on icon at bounding box center [505, 302] width 18 height 18
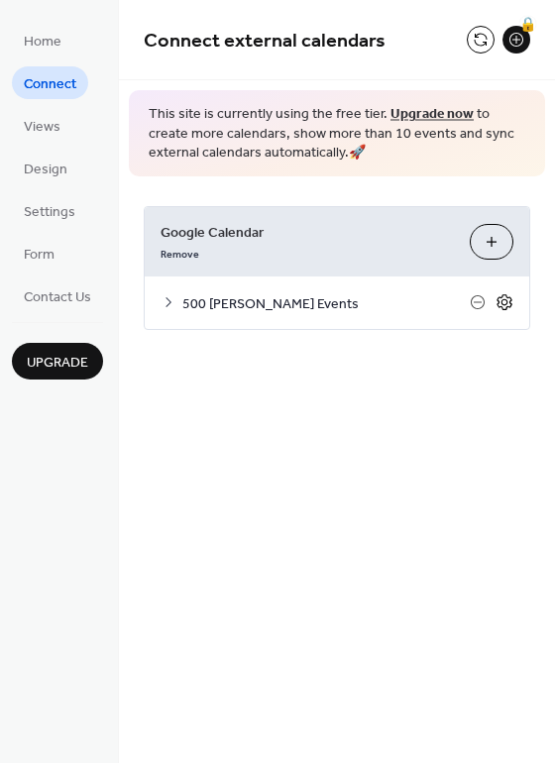
click at [507, 303] on icon at bounding box center [505, 302] width 18 height 18
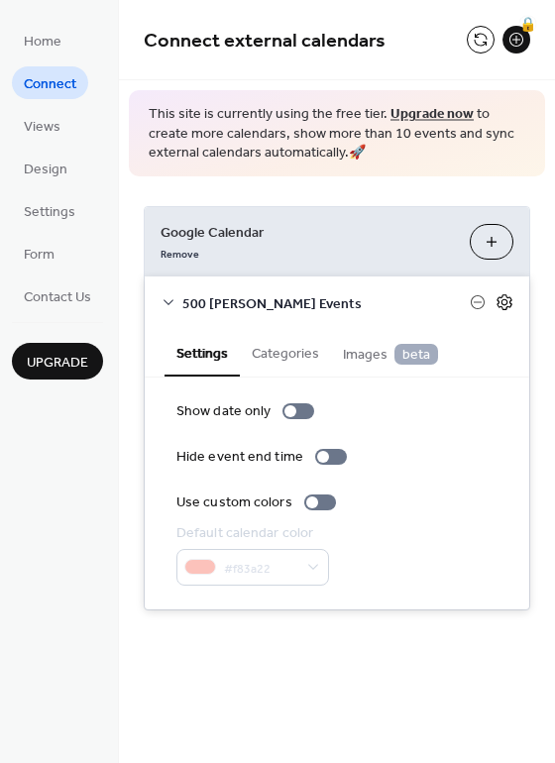
click at [507, 303] on icon at bounding box center [505, 302] width 18 height 18
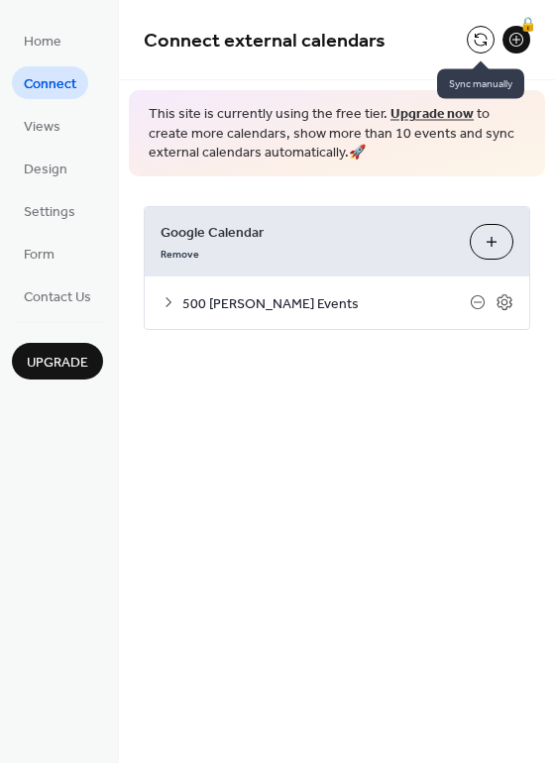
click at [476, 47] on button at bounding box center [481, 40] width 28 height 28
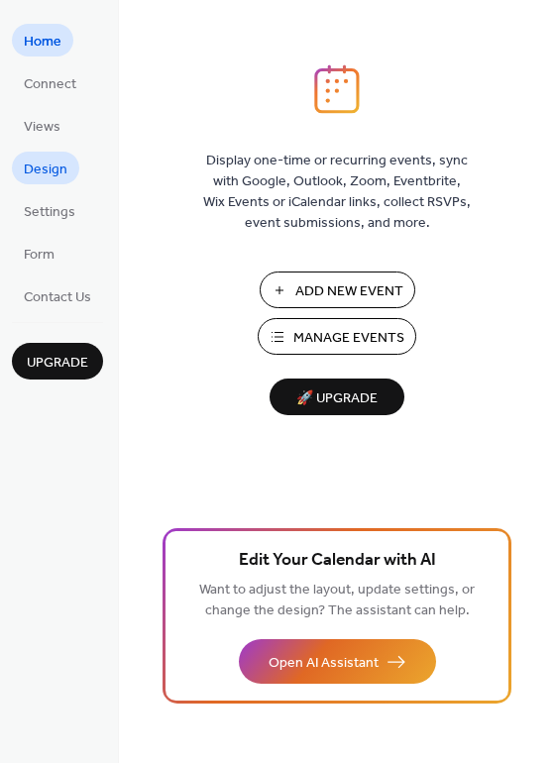
click at [39, 164] on span "Design" at bounding box center [46, 170] width 44 height 21
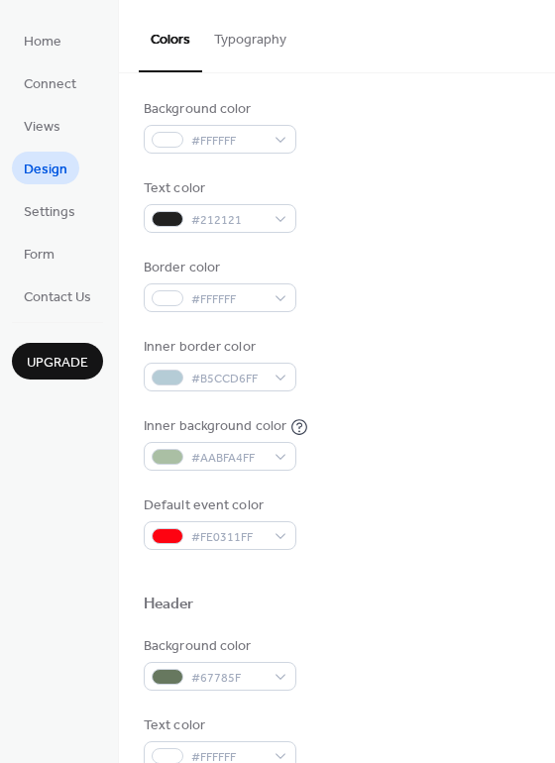
scroll to position [297, 0]
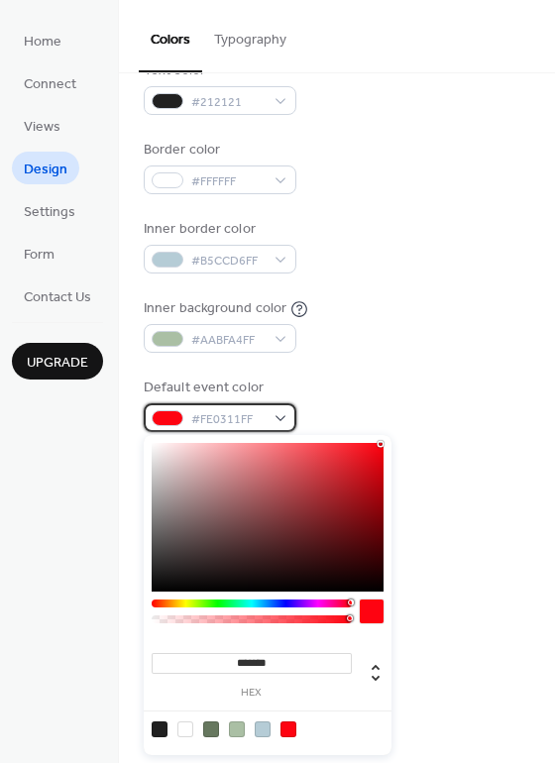
click at [285, 421] on div "#FE0311FF" at bounding box center [220, 418] width 153 height 29
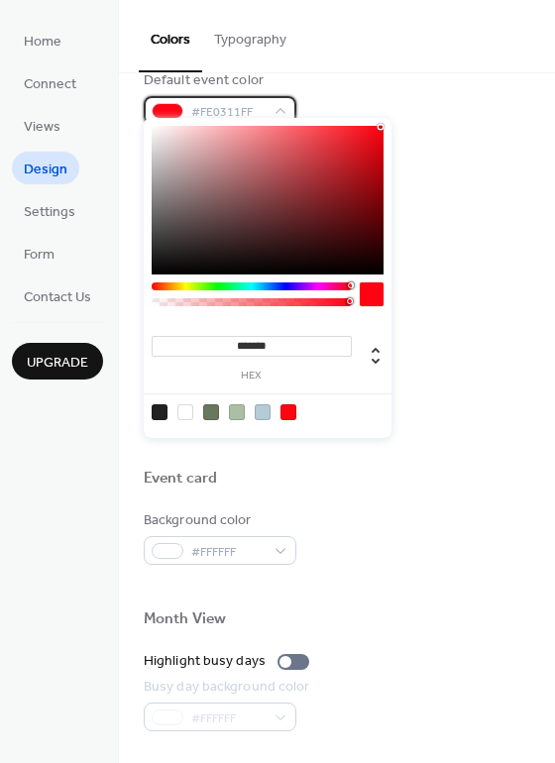
scroll to position [595, 0]
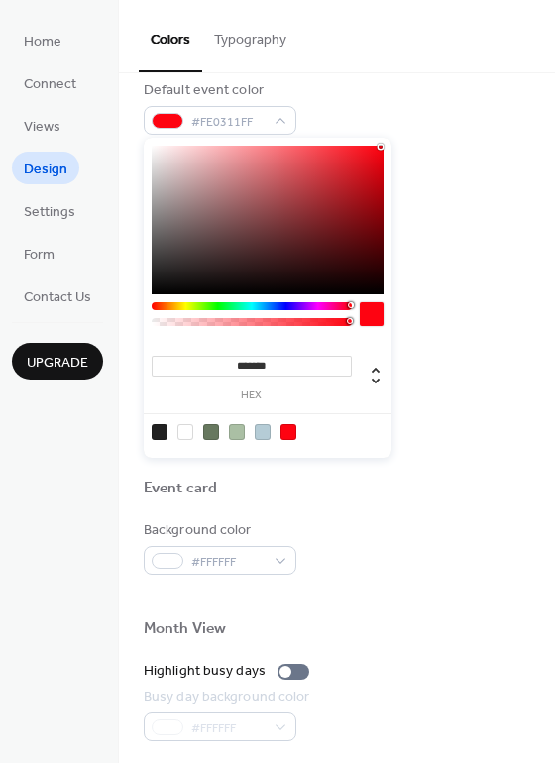
click at [258, 433] on div at bounding box center [263, 432] width 16 height 16
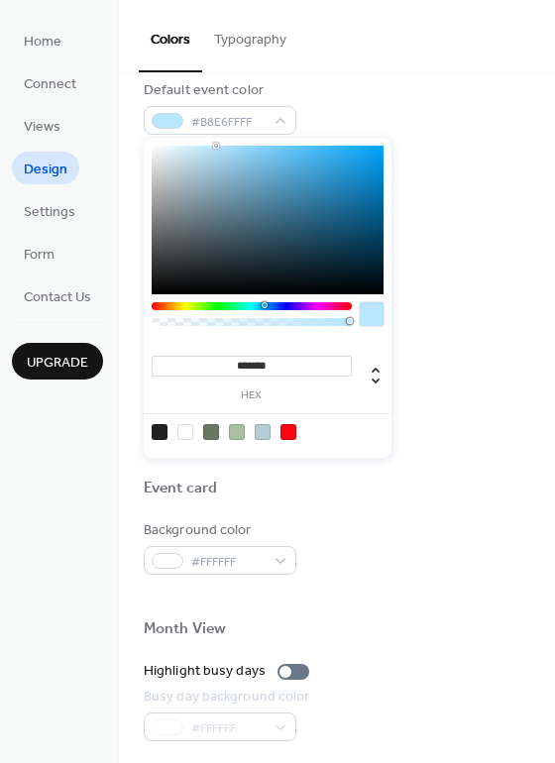
drag, startPoint x: 183, startPoint y: 166, endPoint x: 216, endPoint y: 140, distance: 41.7
click at [216, 140] on div "******* hex" at bounding box center [268, 298] width 248 height 320
type input "*******"
drag, startPoint x: 214, startPoint y: 145, endPoint x: 281, endPoint y: 158, distance: 67.7
click at [281, 158] on div at bounding box center [281, 158] width 4 height 4
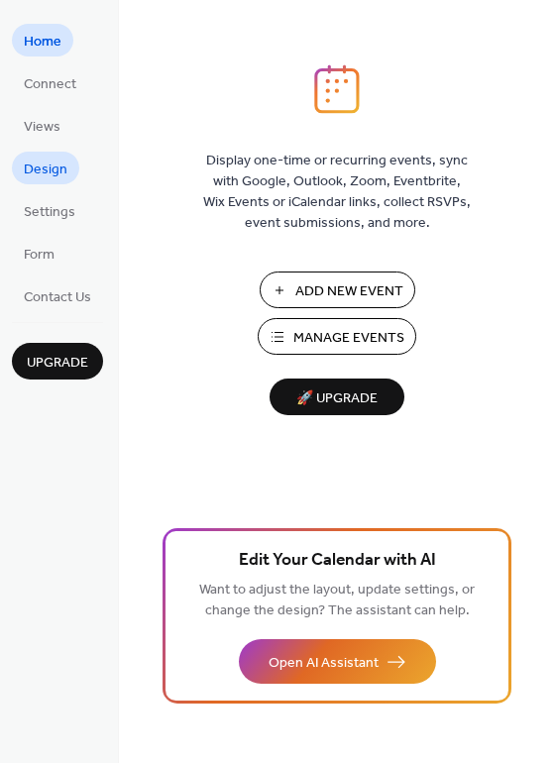
click at [48, 166] on span "Design" at bounding box center [46, 170] width 44 height 21
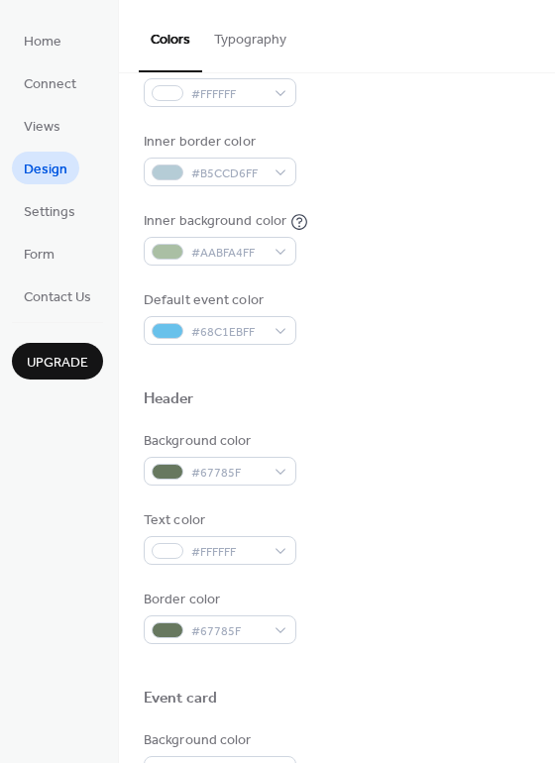
scroll to position [397, 0]
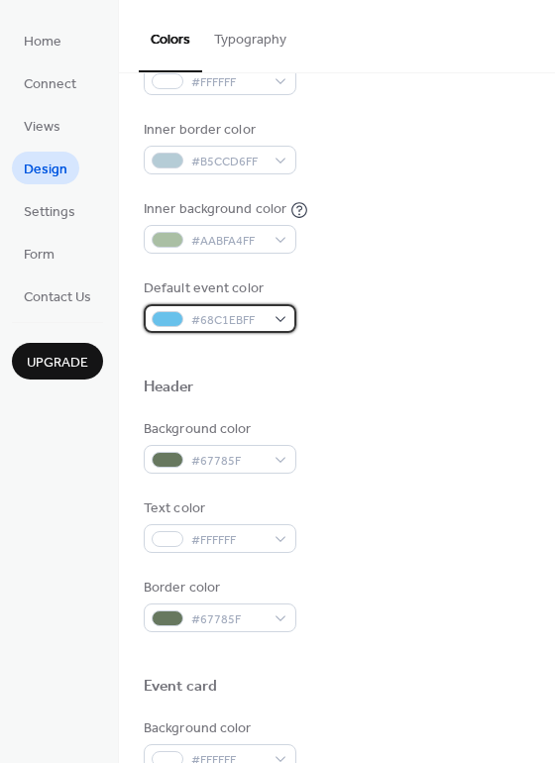
click at [278, 319] on div "#68C1EBFF" at bounding box center [220, 318] width 153 height 29
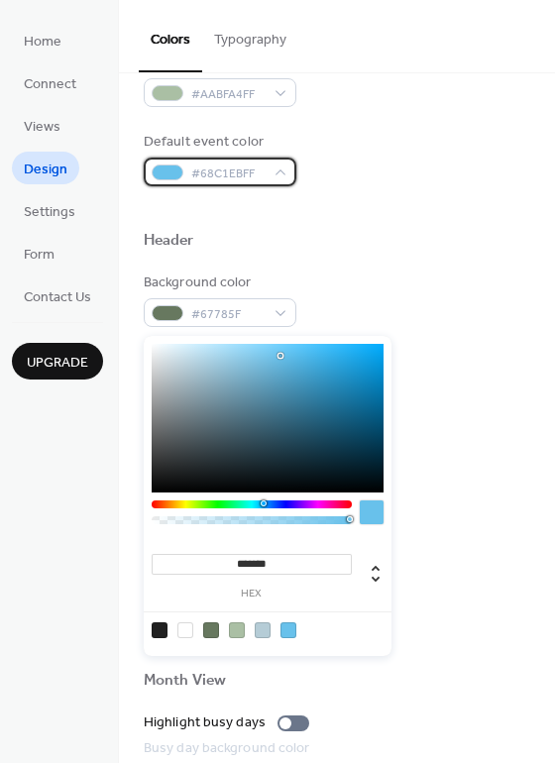
scroll to position [694, 0]
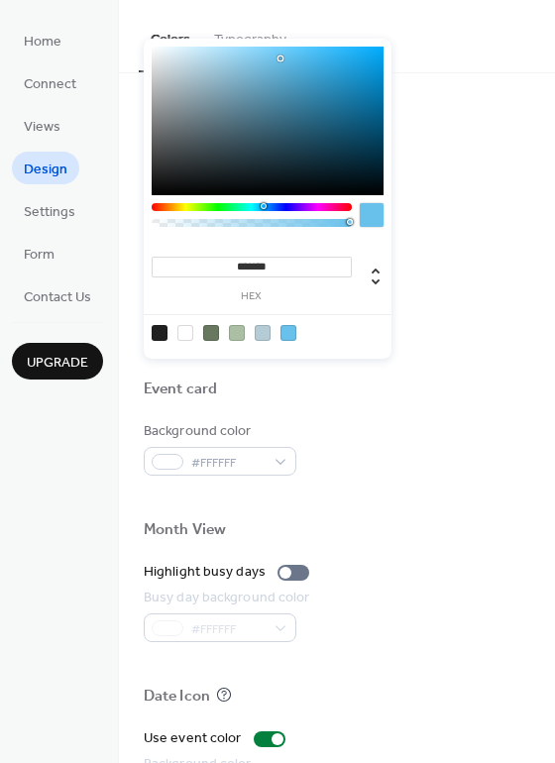
click at [249, 267] on input "*******" at bounding box center [252, 267] width 200 height 21
drag, startPoint x: 239, startPoint y: 263, endPoint x: 313, endPoint y: 264, distance: 74.4
click at [314, 264] on input "*******" at bounding box center [252, 267] width 200 height 21
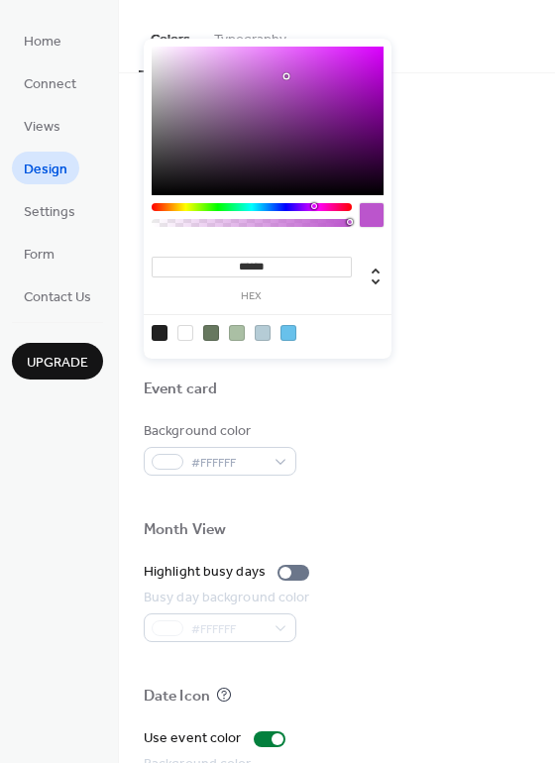
type input "*******"
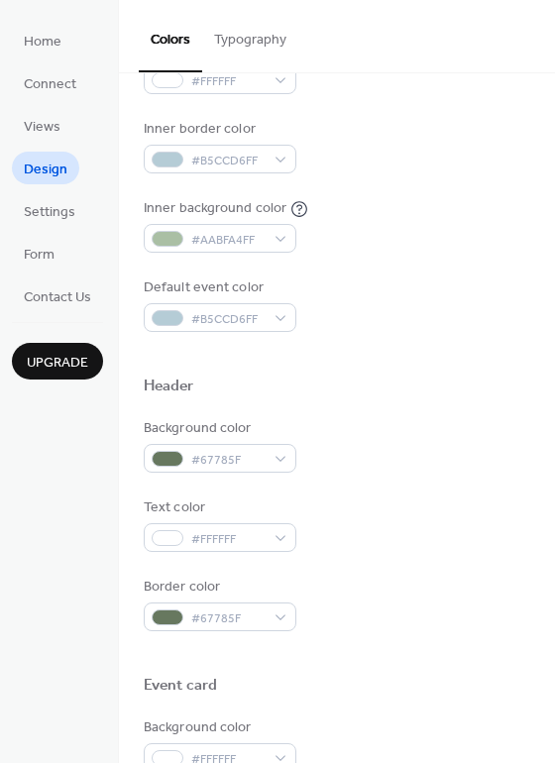
scroll to position [154, 0]
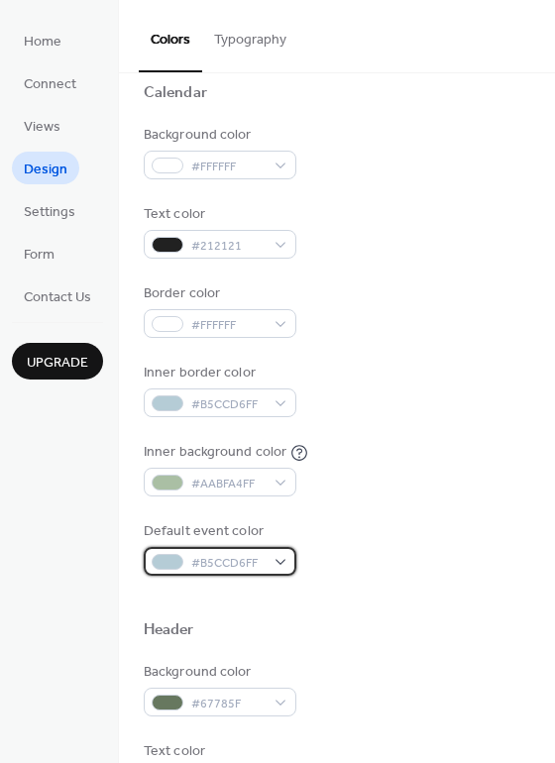
click at [278, 556] on div "#B5CCD6FF" at bounding box center [220, 561] width 153 height 29
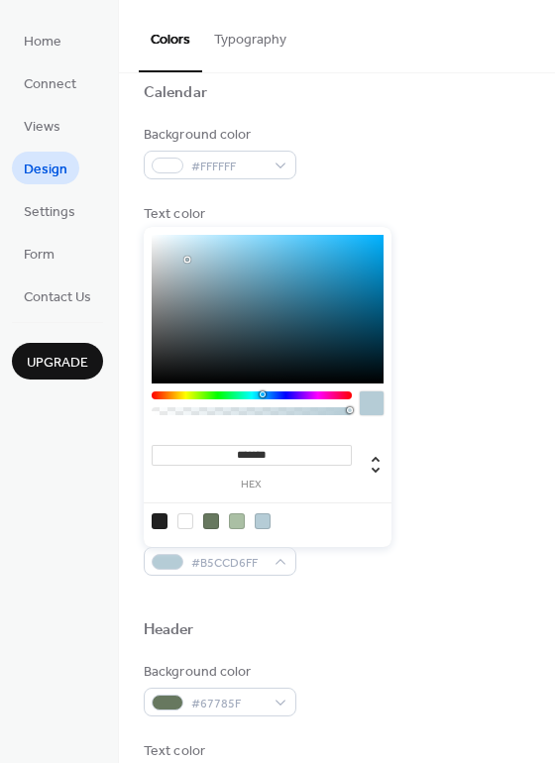
click at [285, 447] on input "*******" at bounding box center [252, 455] width 200 height 21
drag, startPoint x: 286, startPoint y: 449, endPoint x: 202, endPoint y: 455, distance: 83.5
click at [202, 455] on input "*******" at bounding box center [252, 455] width 200 height 21
paste input
type input "*******"
